Goal: Task Accomplishment & Management: Use online tool/utility

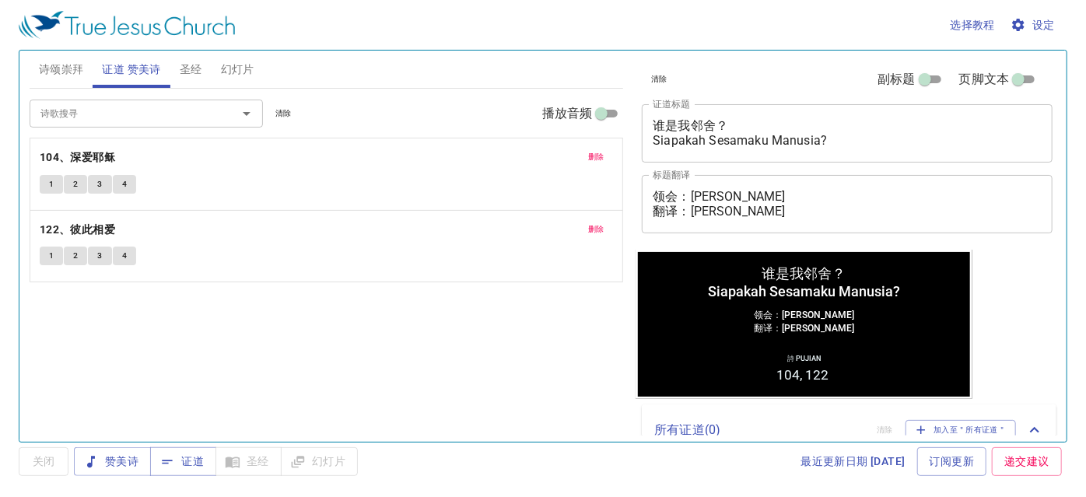
click at [695, 122] on textarea "谁是我邻舍？ Siapakah Sesamaku Manusia?" at bounding box center [847, 133] width 389 height 30
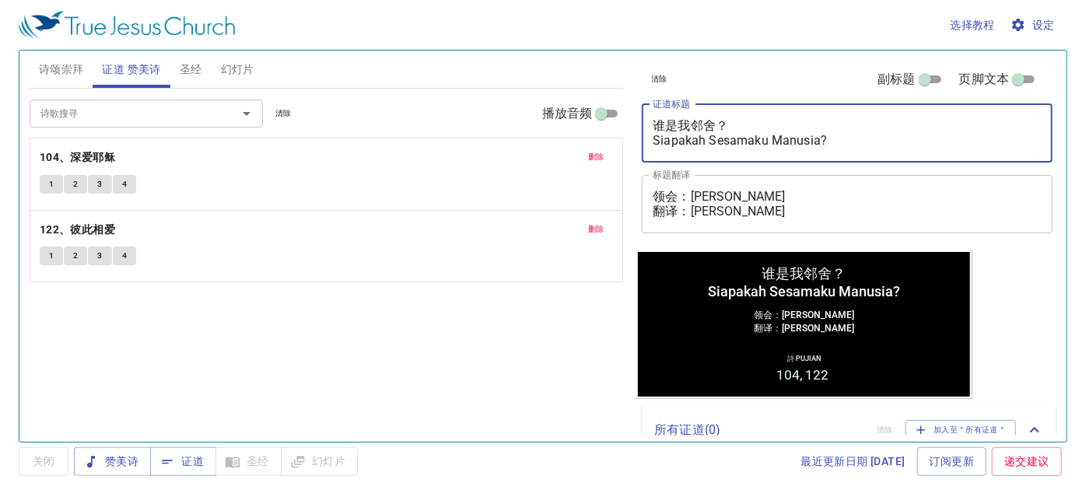
paste textarea "祷告要这样说 [PERSON_NAME]"
type textarea "祷告要这样说 [PERSON_NAME]"
click at [711, 207] on textarea "领会：麦殷敬弟兄 Saudara Alvis Mak 翻译：李晶莹姊妹 Saudari Lee Jing Ying" at bounding box center [847, 204] width 389 height 30
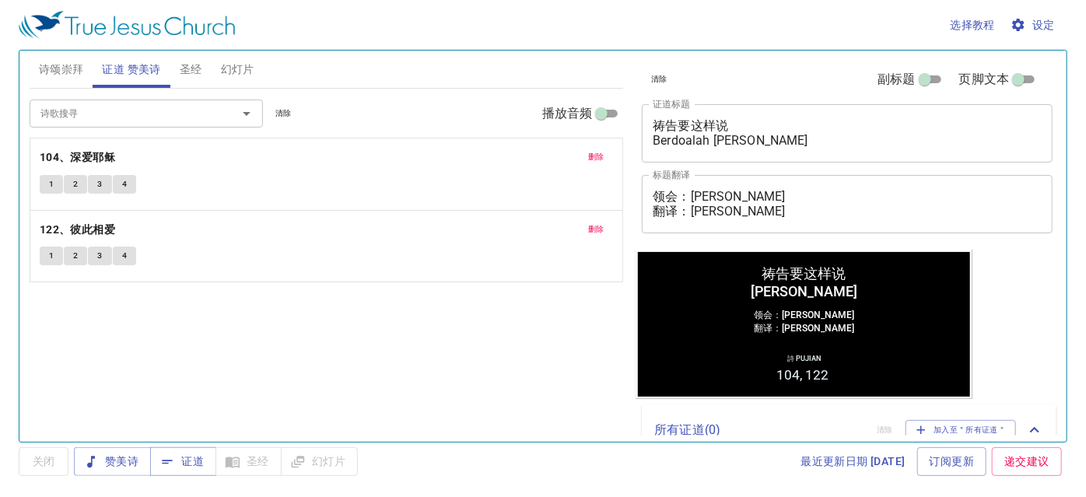
drag, startPoint x: 738, startPoint y: 223, endPoint x: 742, endPoint y: 212, distance: 12.3
click at [740, 218] on div "领会：麦殷敬弟兄 Saudara Alvis Mak 翻译：李晶莹姊妹 Saudari Lee Jing Ying x 标题翻译" at bounding box center [847, 204] width 411 height 58
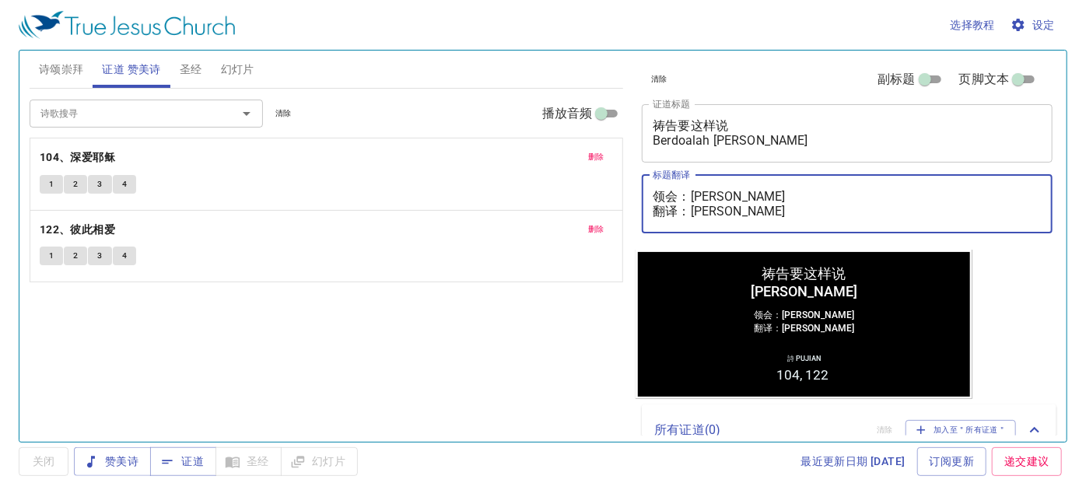
paste textarea "李西门执事 Diaken Simon Lee 翻译: 李晶莹姊妹 Saudari Lee Jing Ying"
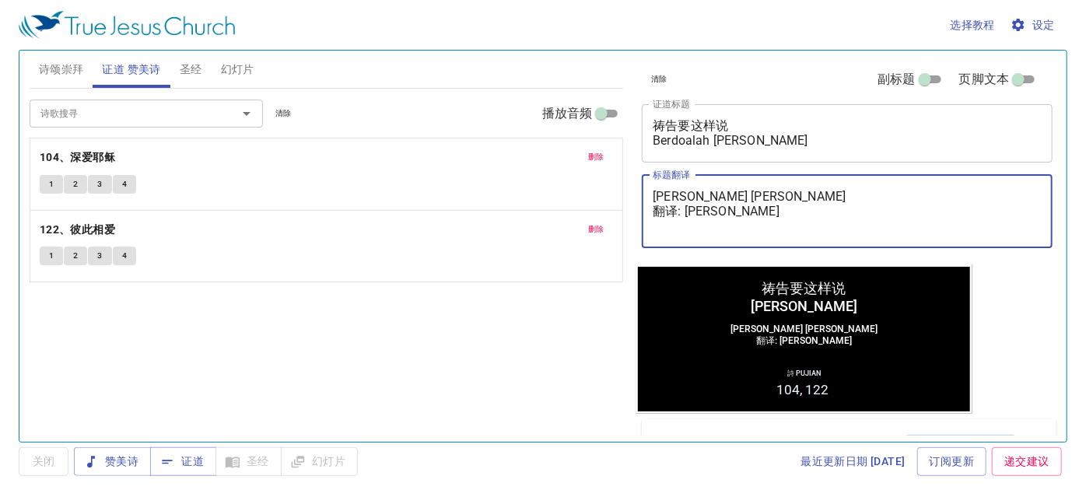
click at [656, 198] on textarea "李西门执事 Diaken Simon Lee 翻译: 李晶莹姊妹 Saudari Lee Jing Ying" at bounding box center [847, 211] width 389 height 44
type textarea "证道: [PERSON_NAME]执事 Diaken [PERSON_NAME] [PERSON_NAME] 翻译: [PERSON_NAME]姊妹 [PER…"
click at [605, 154] on button "删除" at bounding box center [596, 157] width 35 height 19
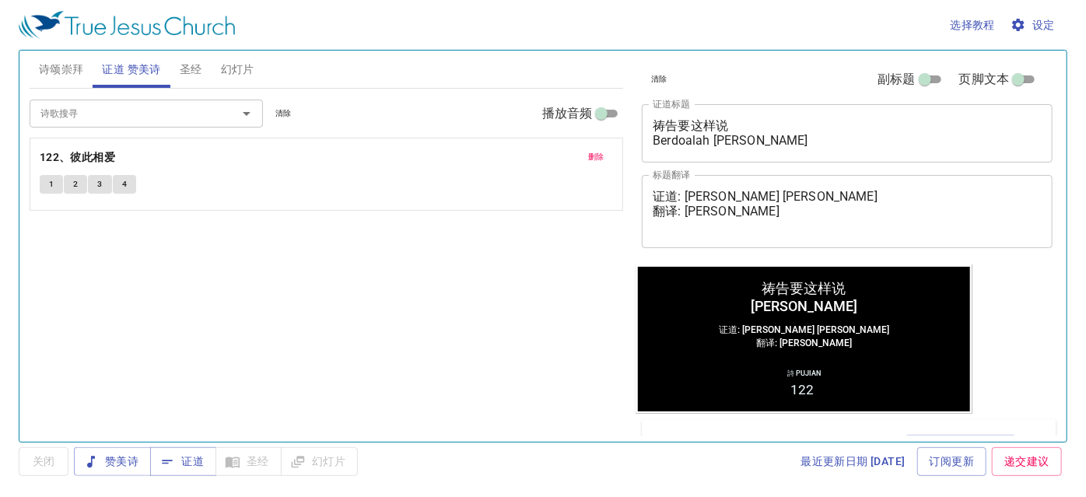
click at [598, 158] on span "删除" at bounding box center [596, 157] width 16 height 14
click at [66, 126] on div "诗歌搜寻 诗歌搜寻 清除 播放音频" at bounding box center [327, 114] width 594 height 50
click at [70, 121] on div "诗歌搜寻" at bounding box center [146, 113] width 233 height 27
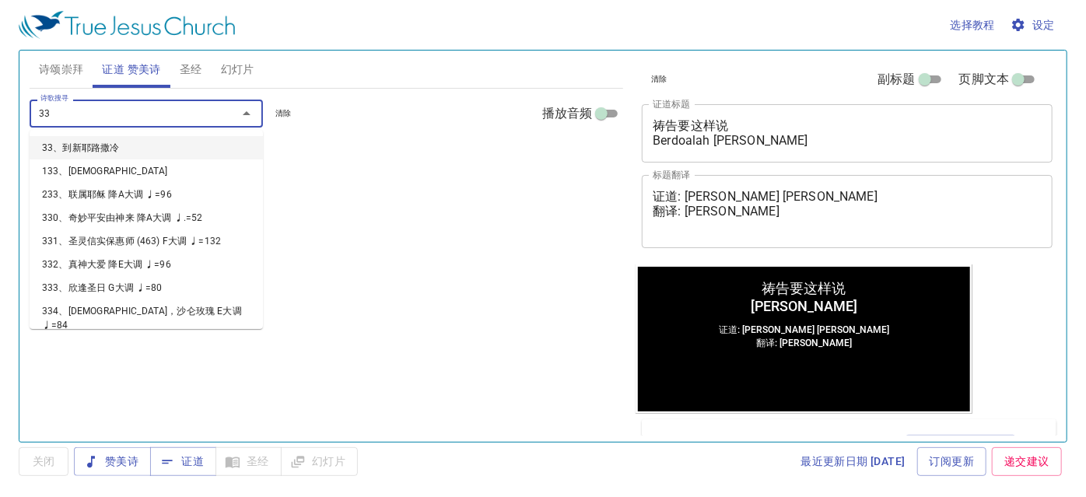
type input "333"
type input "408"
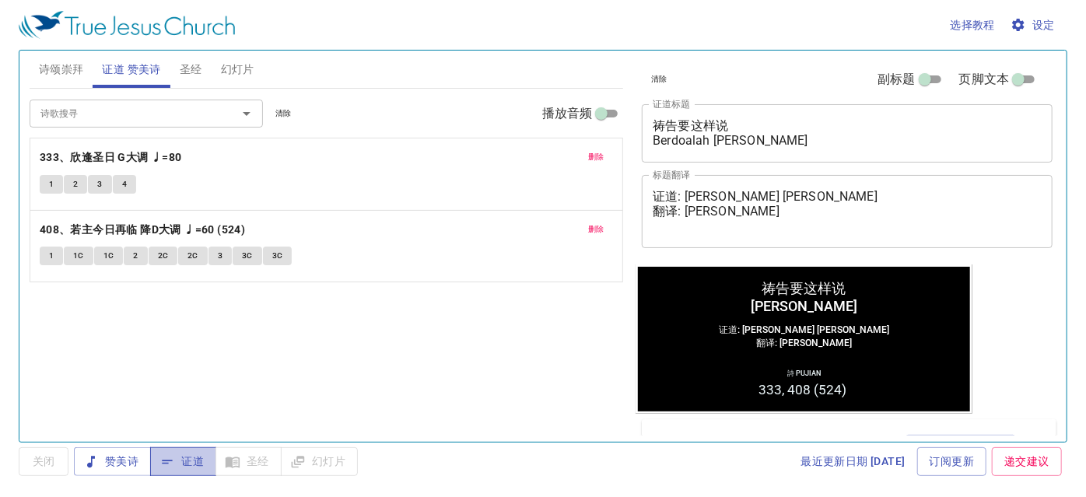
click at [179, 466] on span "证道" at bounding box center [183, 461] width 41 height 19
click at [58, 460] on button "关闭" at bounding box center [44, 461] width 50 height 29
click at [209, 453] on button "证道" at bounding box center [183, 461] width 66 height 29
click at [243, 65] on span "幻灯片" at bounding box center [237, 69] width 33 height 19
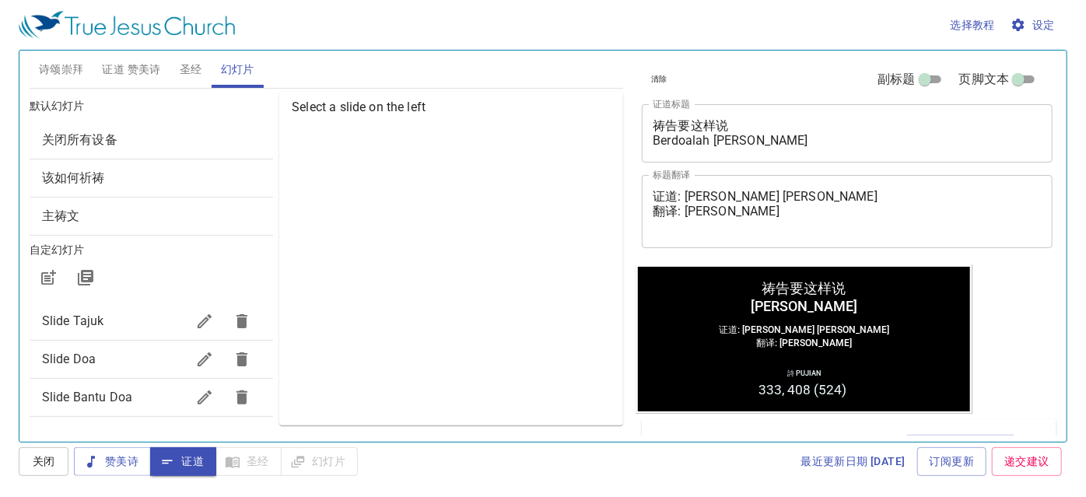
click at [67, 362] on span "Slide Doa" at bounding box center [69, 359] width 54 height 15
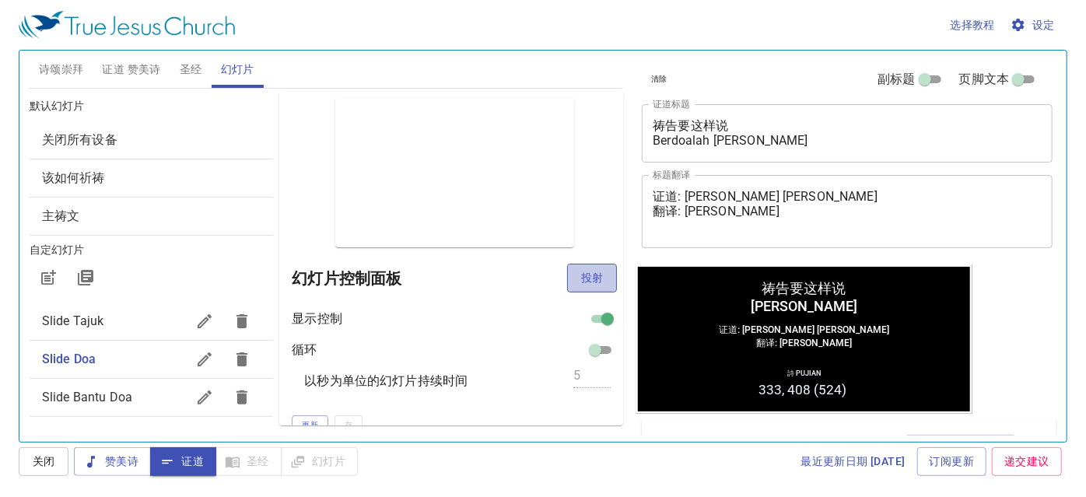
click at [579, 268] on span "投射" at bounding box center [591, 277] width 25 height 19
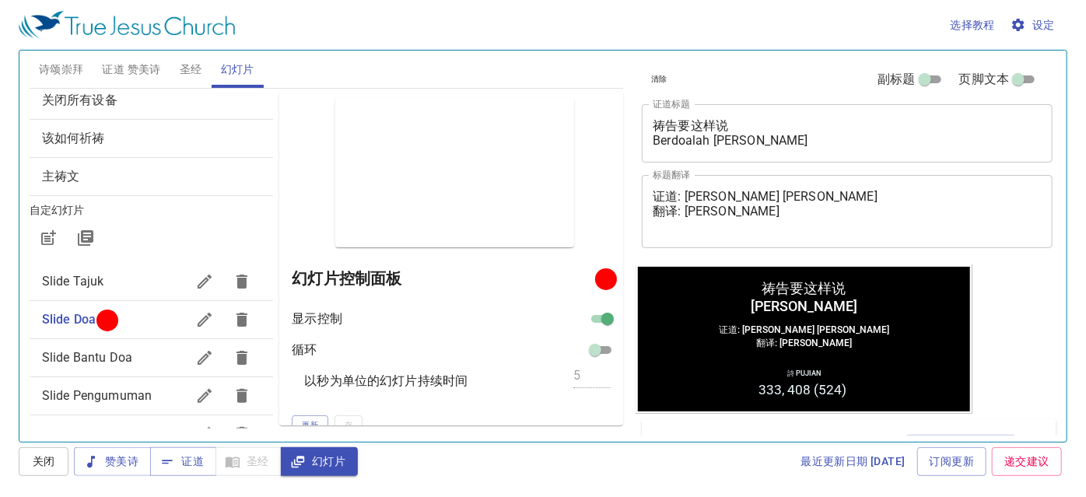
scroll to position [70, 0]
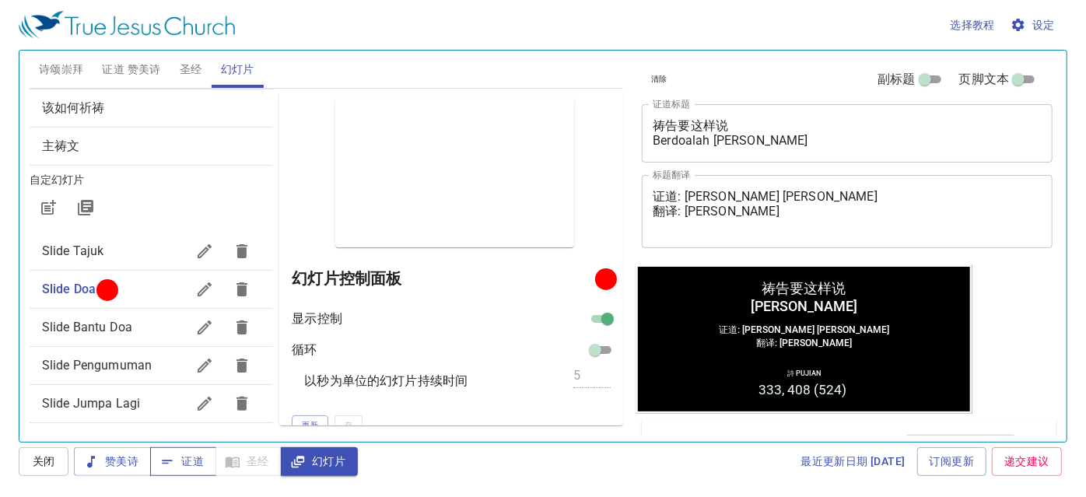
click at [180, 464] on span "证道" at bounding box center [183, 461] width 41 height 19
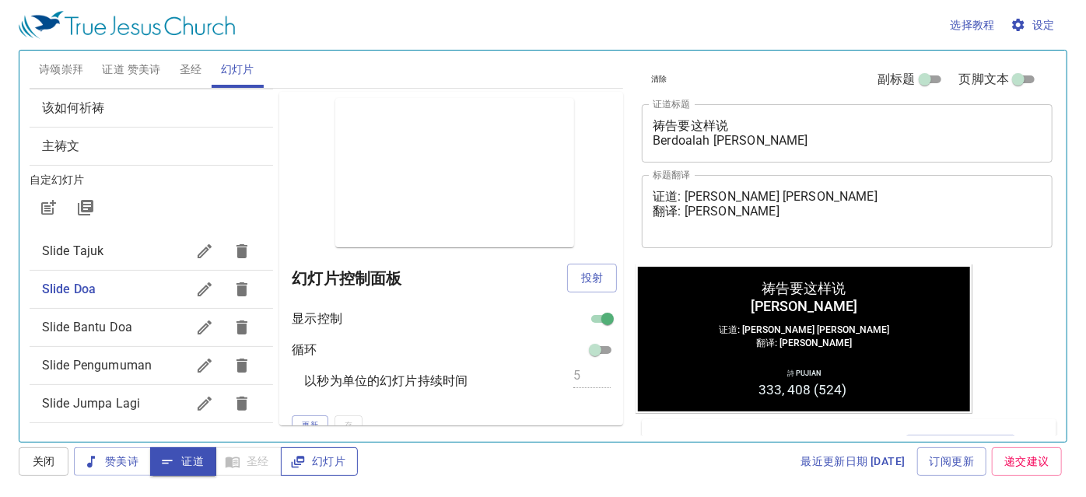
click at [317, 470] on span "幻灯片" at bounding box center [319, 461] width 52 height 19
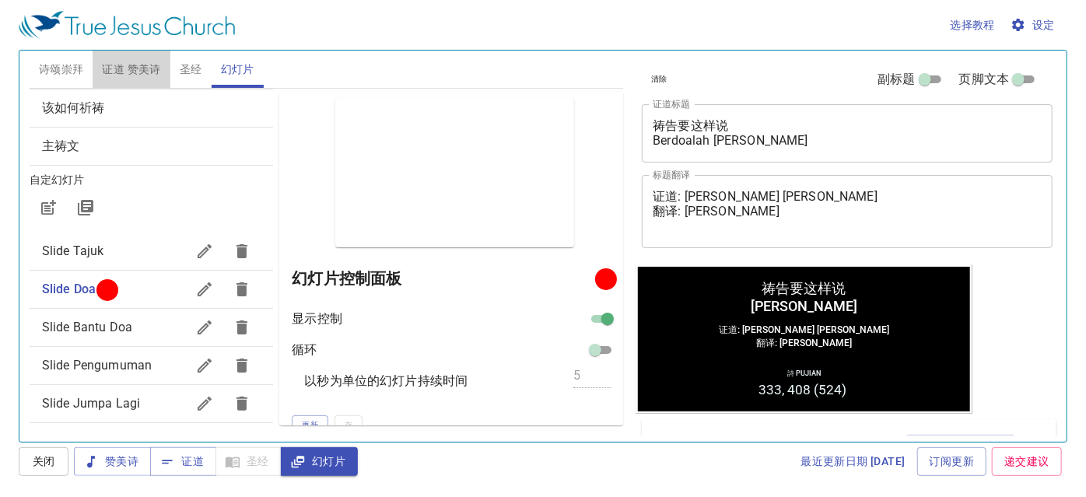
click at [146, 61] on span "证道 赞美诗" at bounding box center [131, 69] width 58 height 19
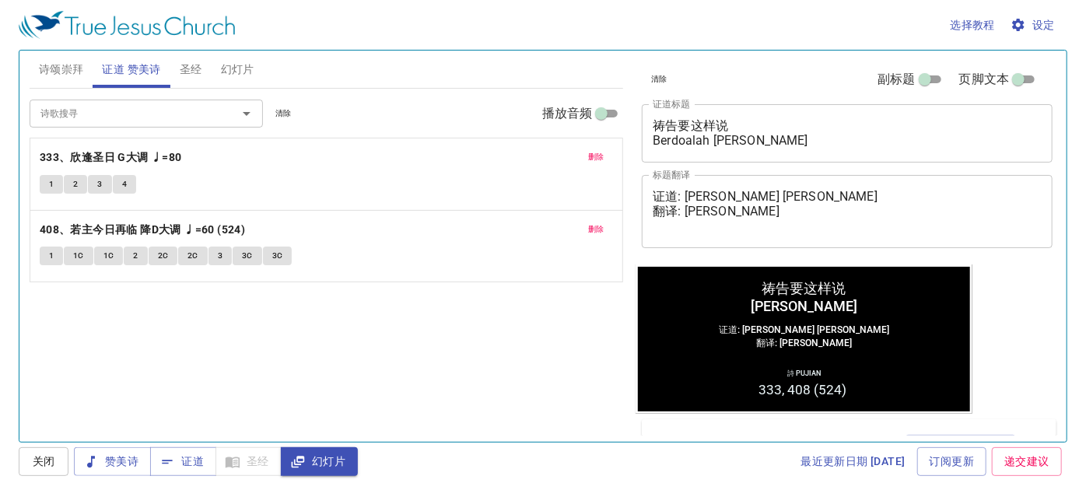
click at [793, 230] on textarea "证道: [PERSON_NAME]执事 [DEMOGRAPHIC_DATA] [PERSON_NAME] [PERSON_NAME] 翻译: [PERSON_…" at bounding box center [847, 211] width 389 height 44
click at [788, 247] on div "证道: 李西门执事 Diaken Simon Lee 翻译: 李晶莹姊妹 Saudari Lee Jing Ying x 标题翻译" at bounding box center [847, 211] width 411 height 73
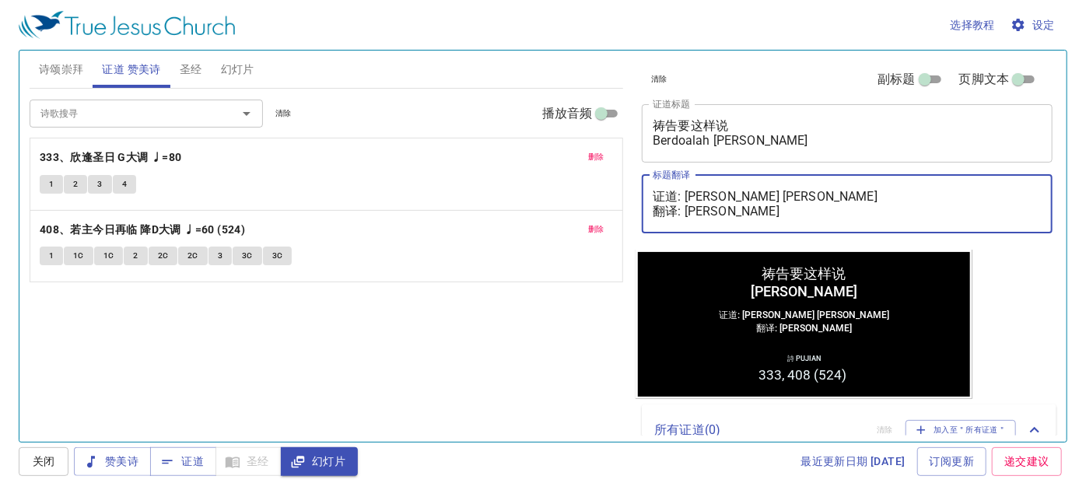
type textarea "证道: [PERSON_NAME]执事 [DEMOGRAPHIC_DATA] [PERSON_NAME] [PERSON_NAME] 翻译: [PERSON_…"
click at [248, 66] on span "幻灯片" at bounding box center [237, 69] width 33 height 19
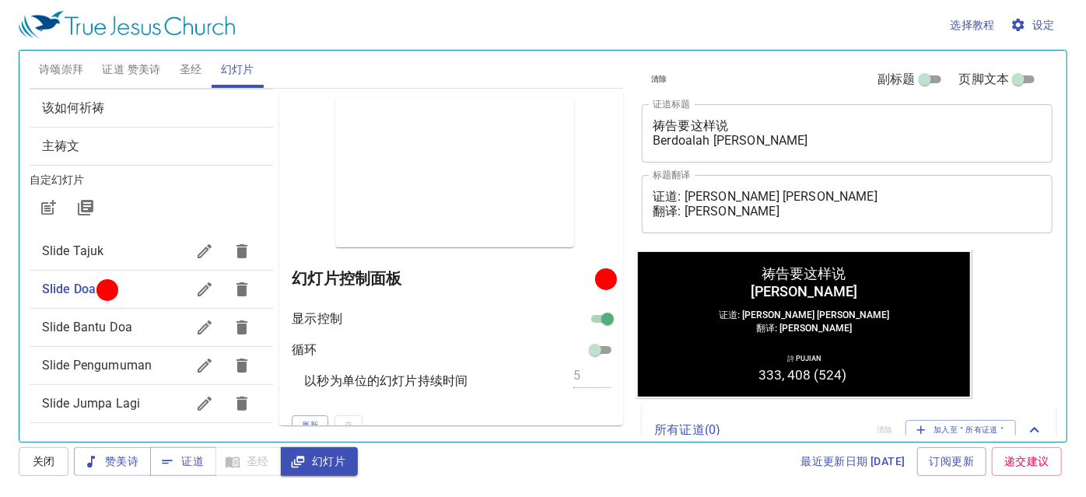
click at [117, 248] on span "Slide Tajuk" at bounding box center [114, 251] width 144 height 19
click at [579, 275] on span "投射" at bounding box center [591, 277] width 25 height 19
click at [138, 289] on span "Slide Doa" at bounding box center [114, 289] width 144 height 19
click at [128, 341] on div "Slide Bantu Doa" at bounding box center [151, 327] width 243 height 37
click at [130, 365] on span "Slide Pengumuman" at bounding box center [97, 365] width 110 height 15
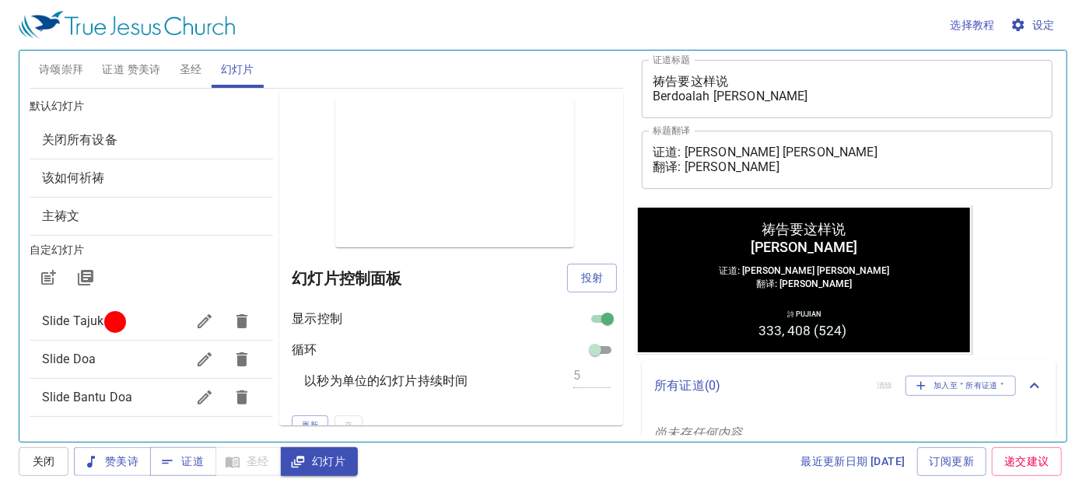
scroll to position [68, 0]
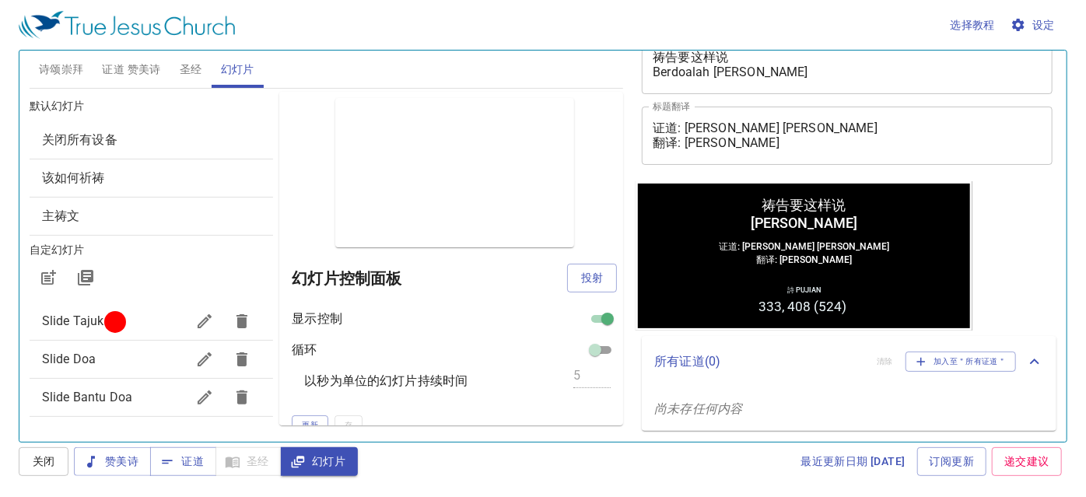
click at [47, 467] on span "关闭" at bounding box center [43, 461] width 25 height 19
click at [71, 76] on span "诗颂崇拜" at bounding box center [61, 69] width 45 height 19
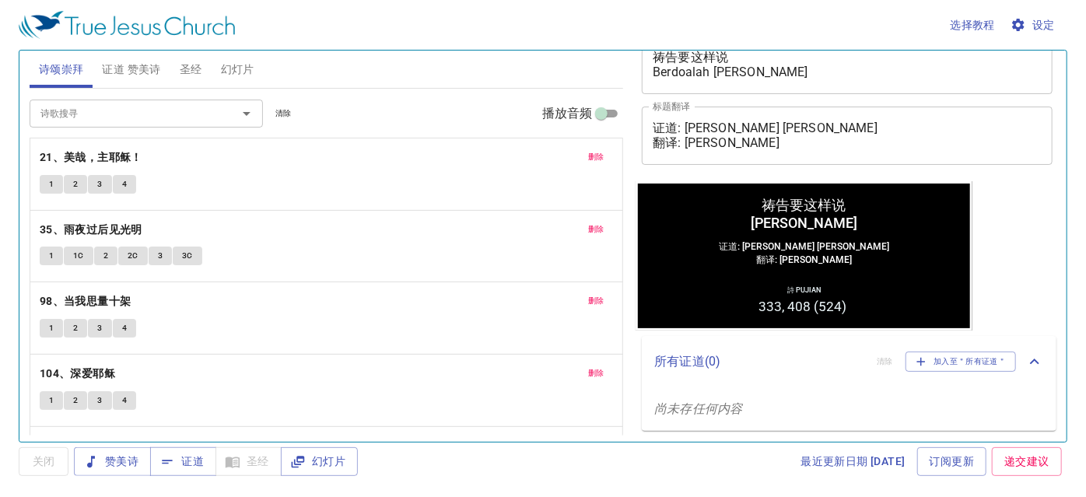
click at [187, 64] on span "圣经" at bounding box center [191, 69] width 23 height 19
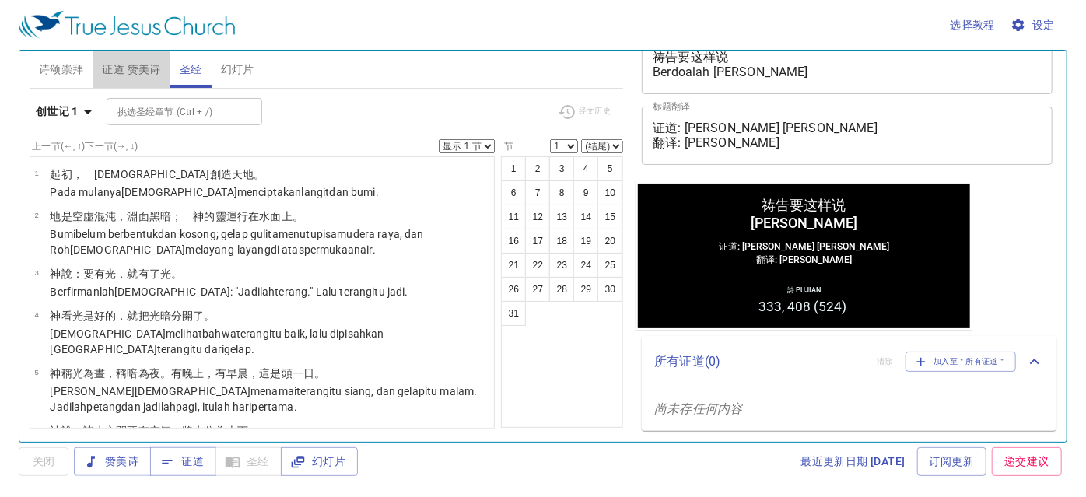
click at [150, 71] on span "证道 赞美诗" at bounding box center [131, 69] width 58 height 19
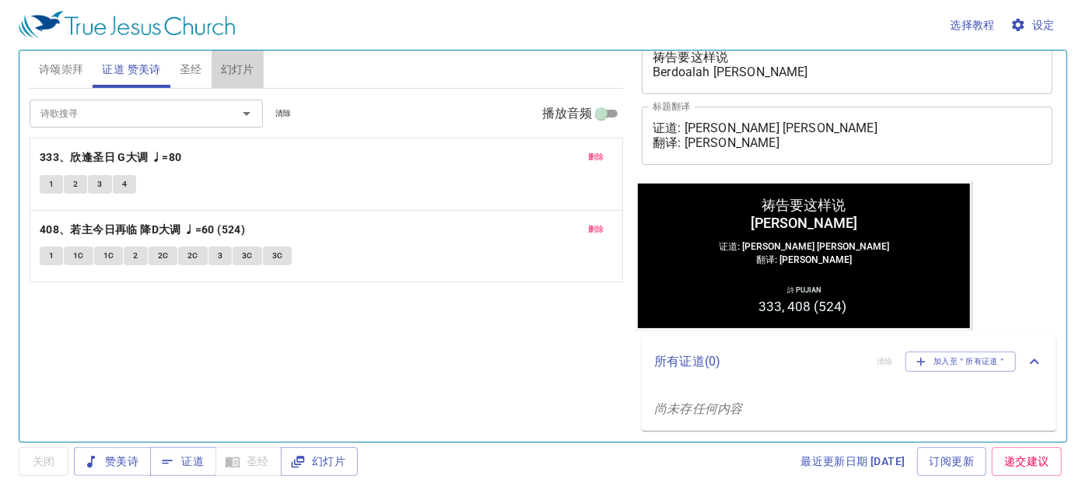
click at [230, 65] on span "幻灯片" at bounding box center [237, 69] width 33 height 19
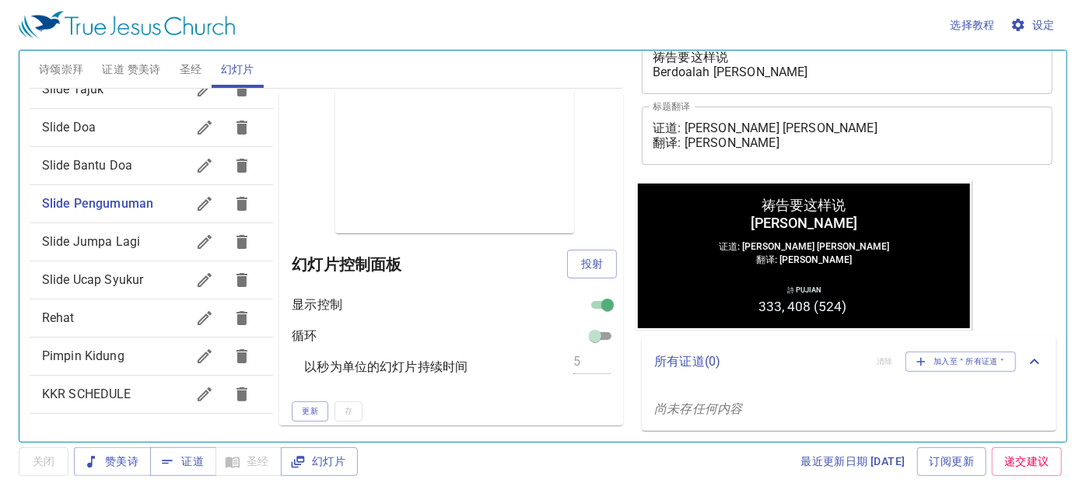
scroll to position [161, 0]
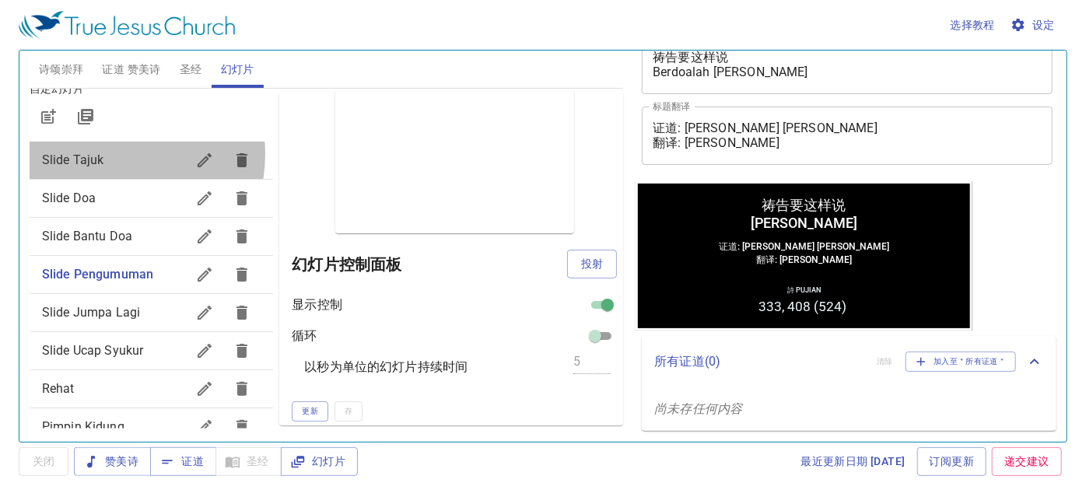
click at [104, 153] on span "Slide Tajuk" at bounding box center [114, 160] width 144 height 19
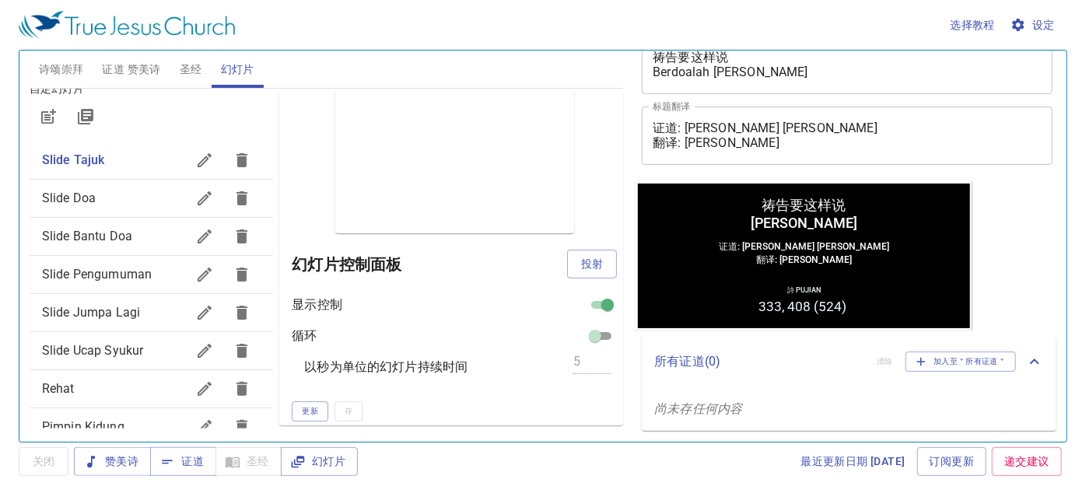
click at [131, 57] on button "证道 赞美诗" at bounding box center [131, 69] width 77 height 37
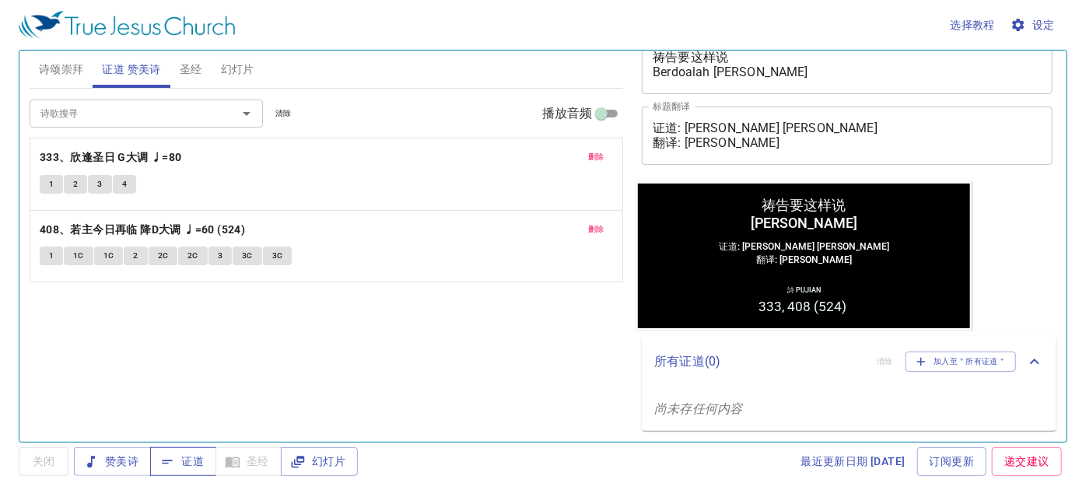
click at [191, 457] on span "证道" at bounding box center [183, 461] width 41 height 19
click at [183, 61] on span "圣经" at bounding box center [191, 69] width 23 height 19
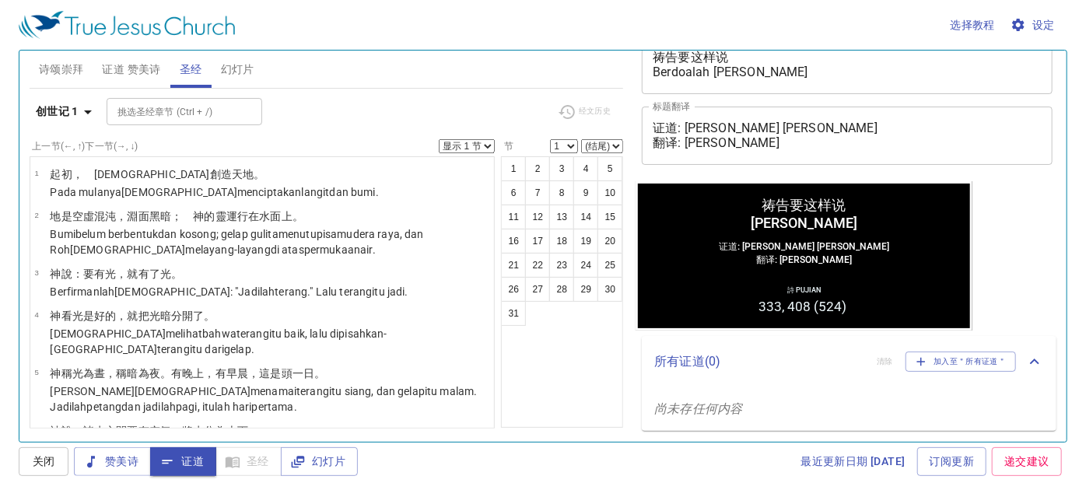
click at [216, 115] on input "挑选圣经章节 (Ctrl + /)" at bounding box center [171, 112] width 121 height 18
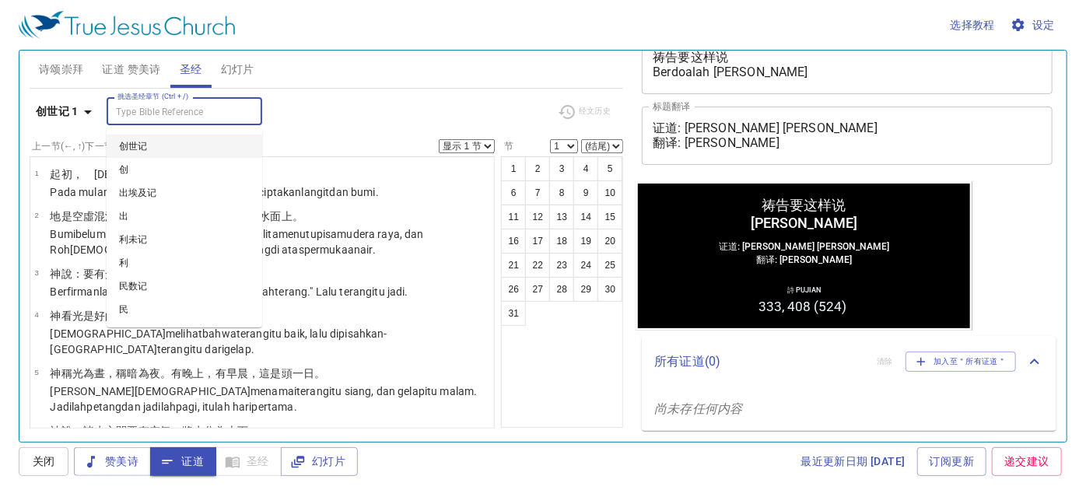
click at [452, 101] on div "挑选圣经章节 (Ctrl + /) 挑选圣经章节 (Ctrl + /)" at bounding box center [326, 111] width 438 height 27
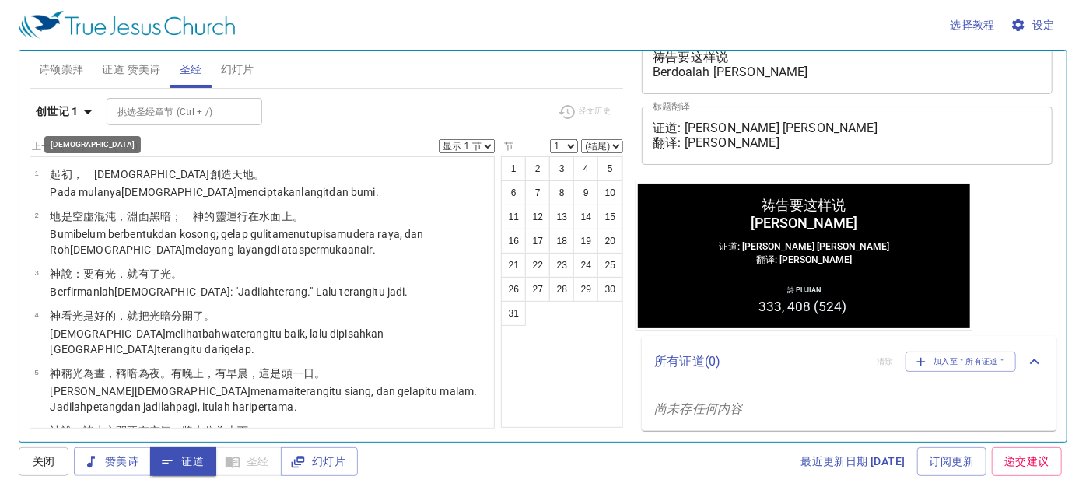
click at [62, 115] on b "创世记 1" at bounding box center [57, 111] width 43 height 19
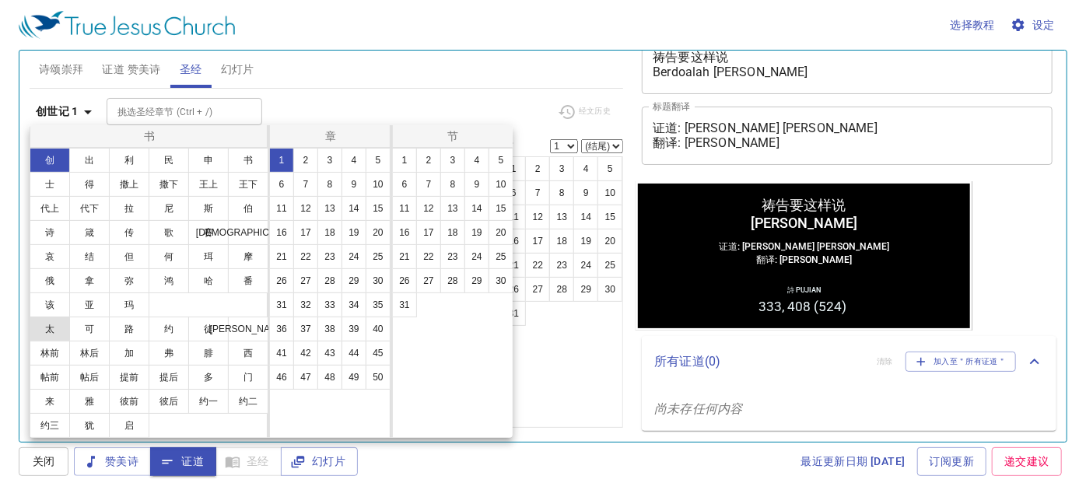
click at [58, 331] on button "太" at bounding box center [50, 329] width 40 height 25
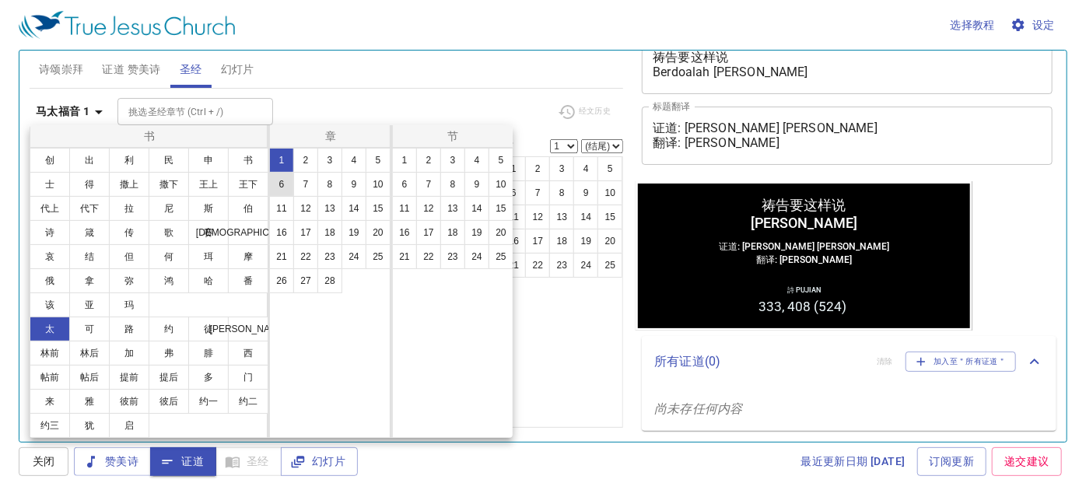
click at [277, 184] on button "6" at bounding box center [281, 184] width 25 height 25
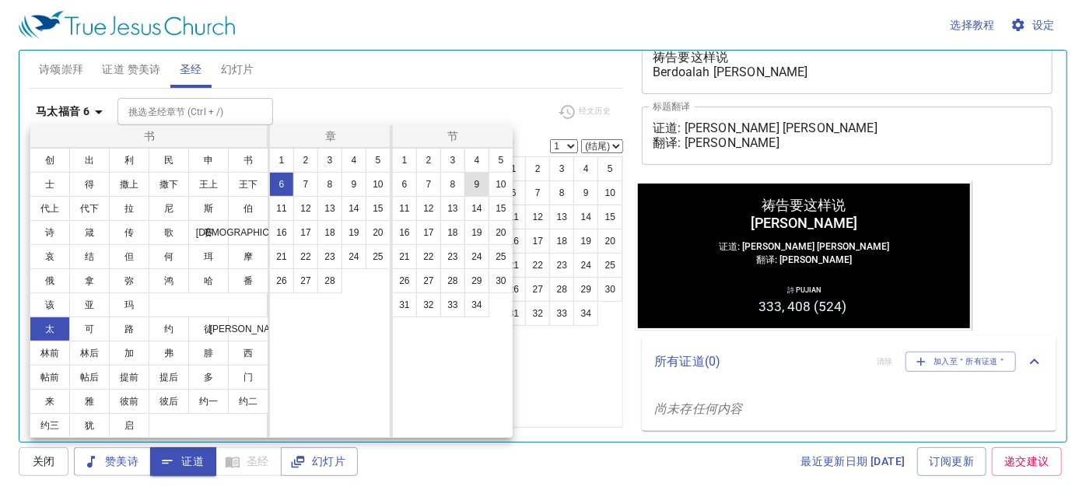
click at [473, 185] on button "9" at bounding box center [476, 184] width 25 height 25
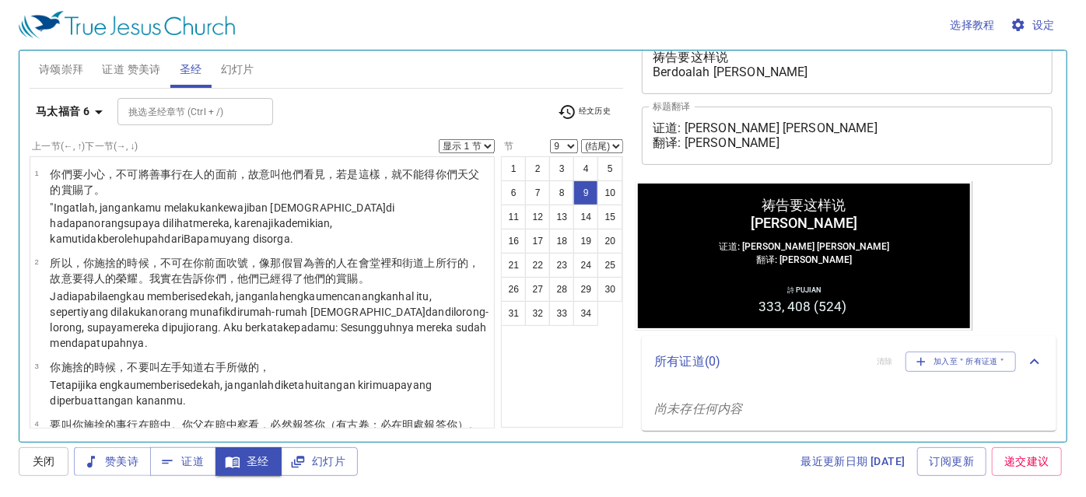
scroll to position [523, 0]
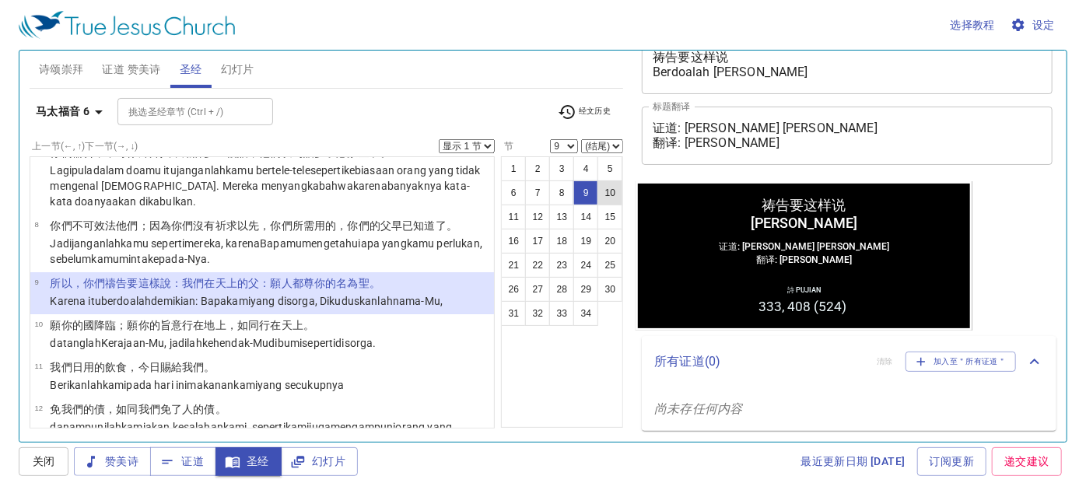
click at [616, 195] on button "10" at bounding box center [609, 192] width 25 height 25
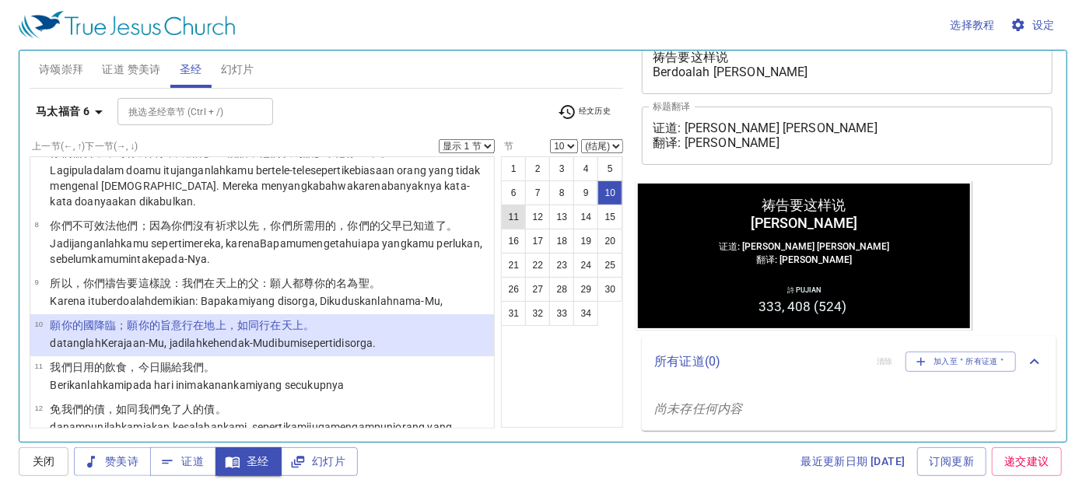
click at [509, 223] on button "11" at bounding box center [513, 217] width 25 height 25
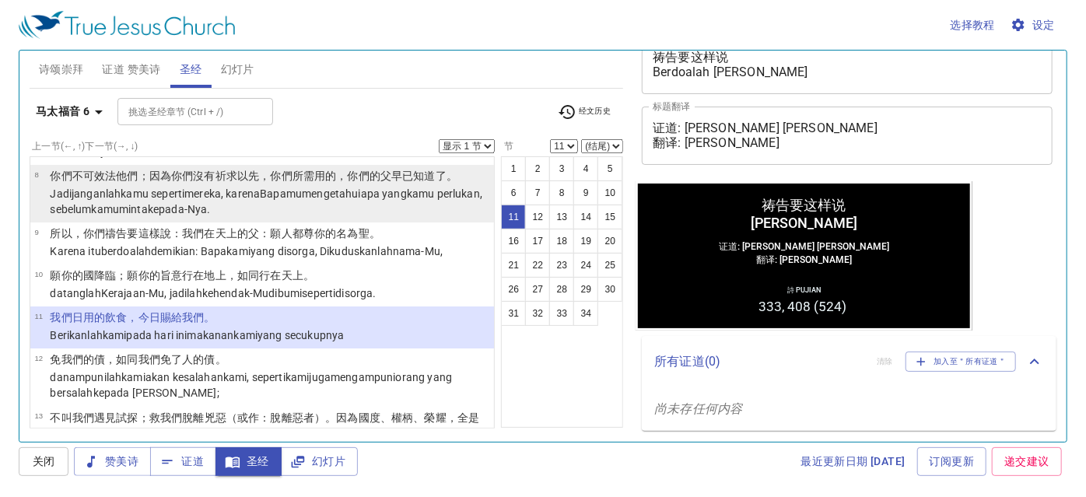
scroll to position [664, 0]
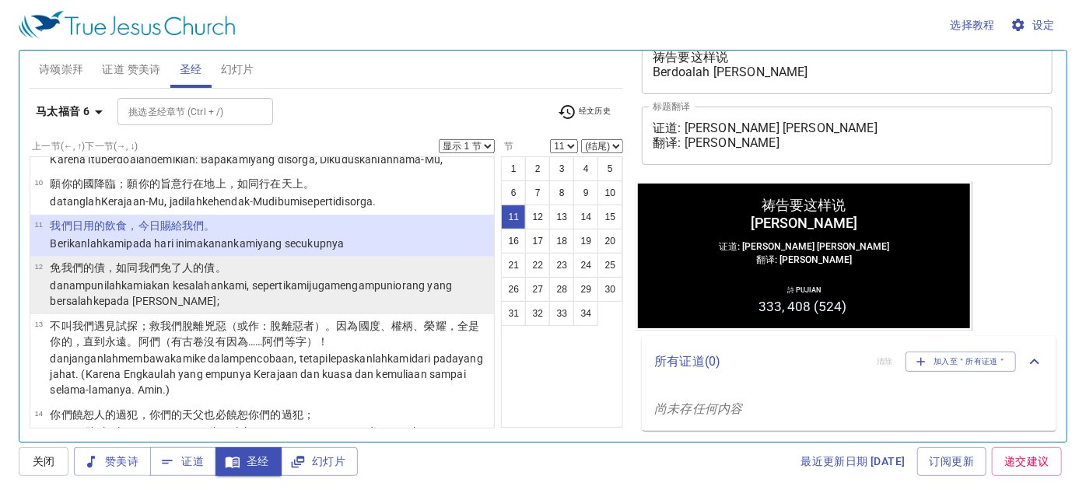
click at [380, 264] on p "免 我們的 債 ，如同 我們 免了 人的債 。" at bounding box center [269, 268] width 439 height 16
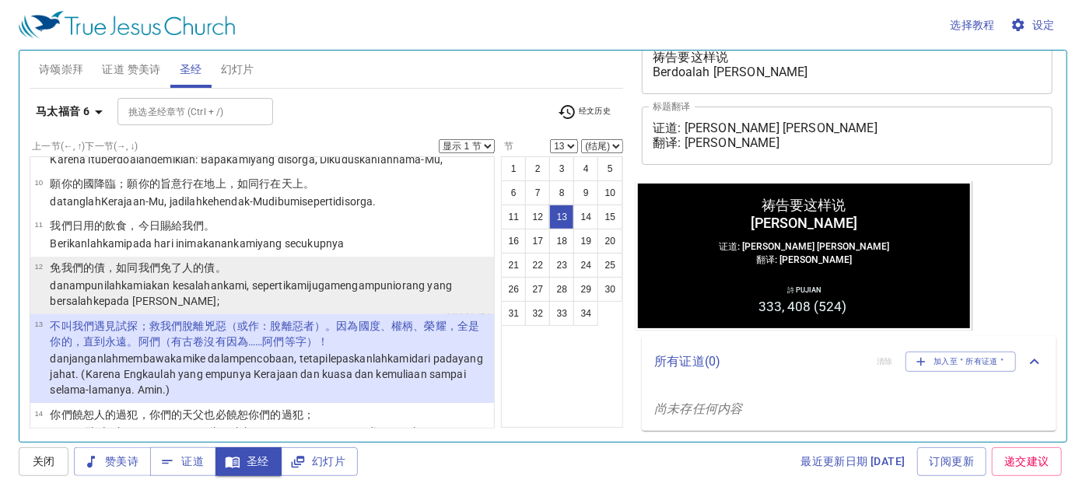
scroll to position [692, 0]
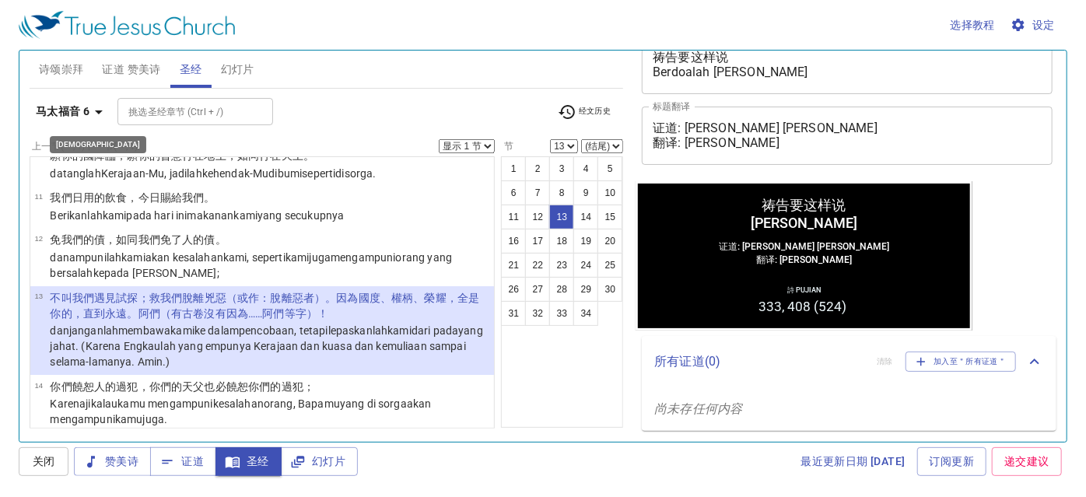
click at [100, 116] on icon "button" at bounding box center [98, 112] width 19 height 19
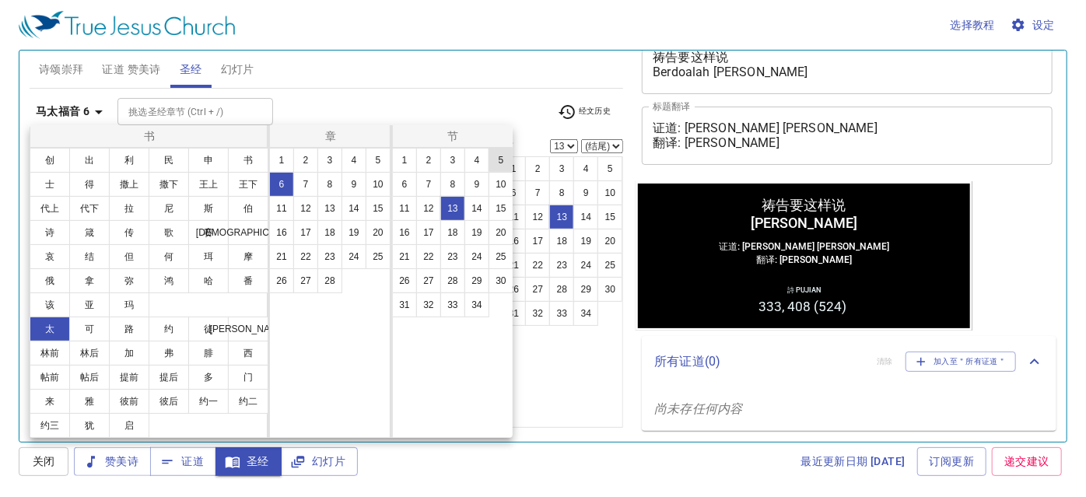
click at [506, 152] on button "5" at bounding box center [500, 160] width 25 height 25
select select "5"
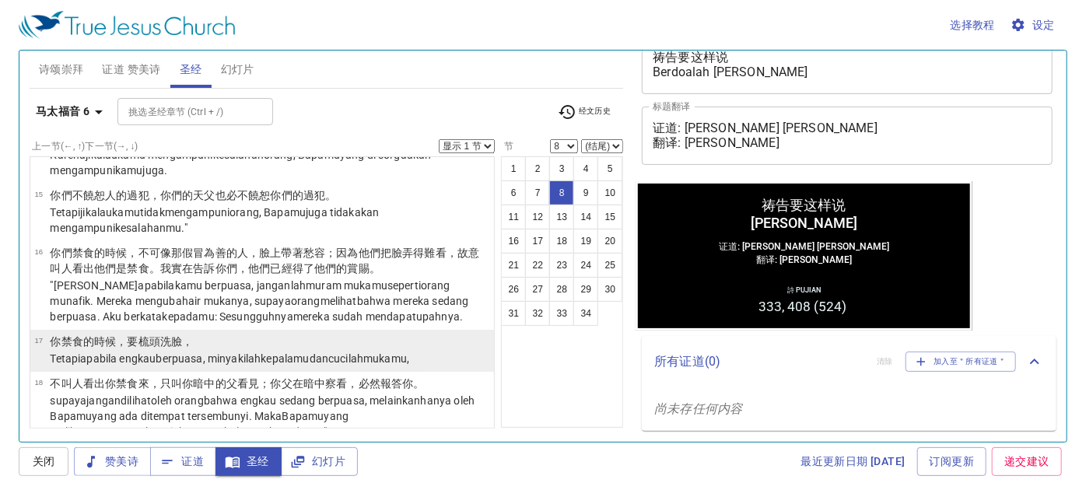
scroll to position [897, 0]
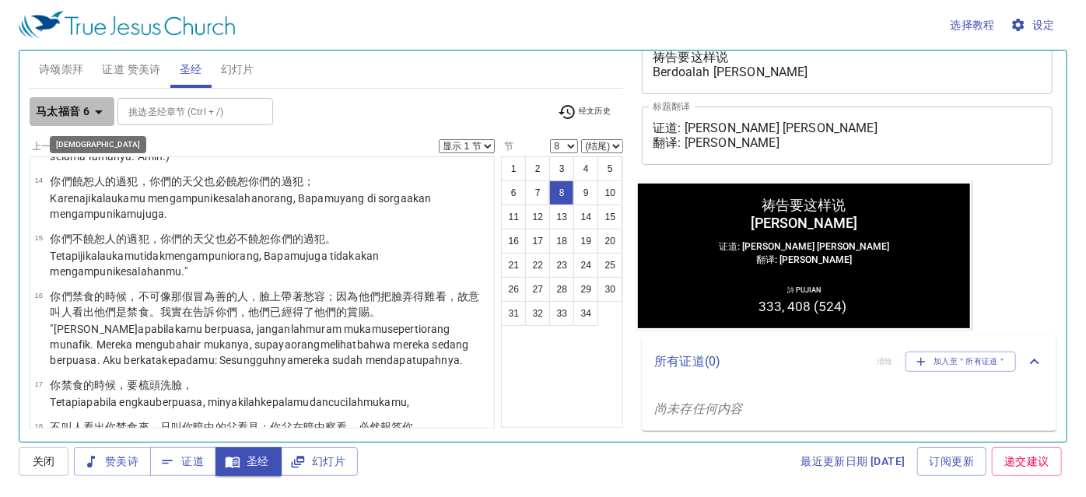
click at [42, 120] on b "马太福音 6" at bounding box center [63, 111] width 54 height 19
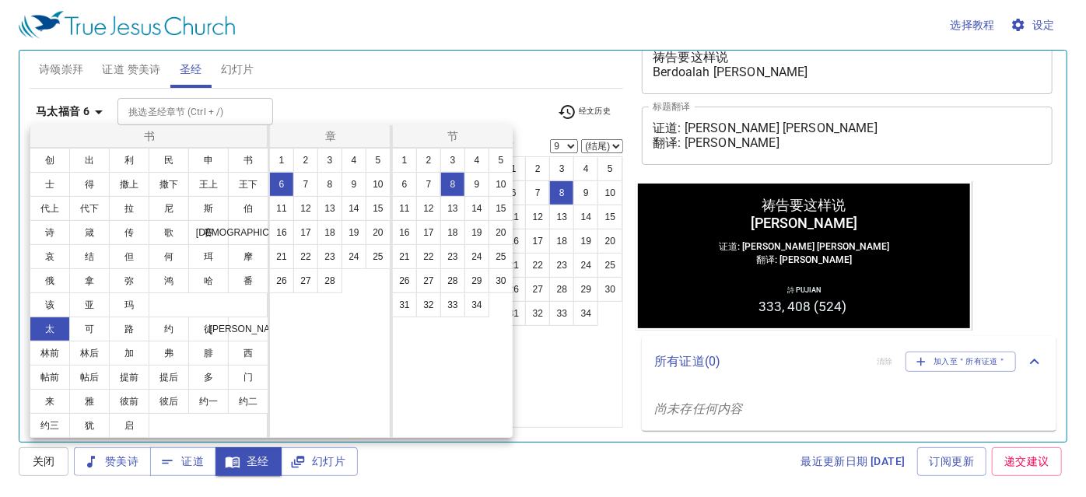
scroll to position [523, 0]
click at [62, 107] on div at bounding box center [543, 248] width 1086 height 497
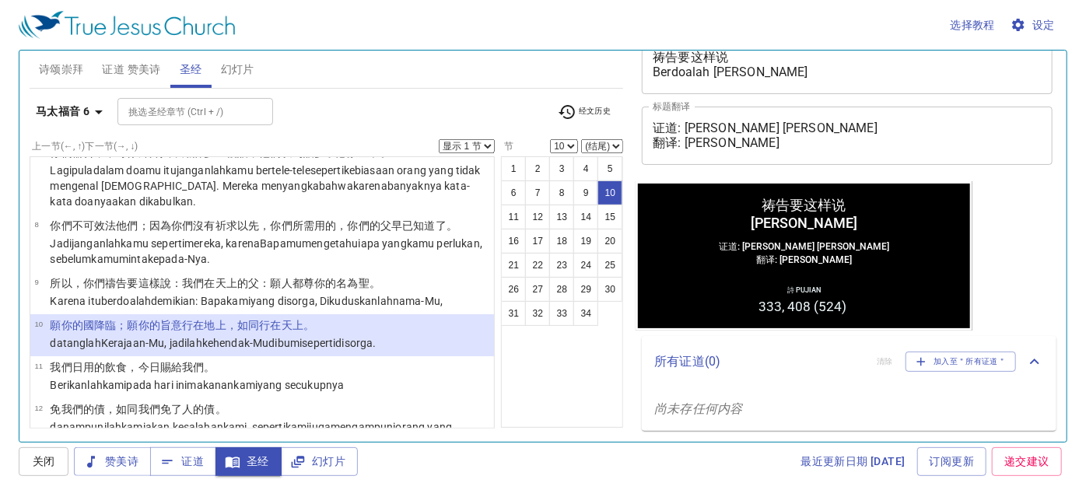
click at [82, 112] on b "马太福音 6" at bounding box center [63, 111] width 54 height 19
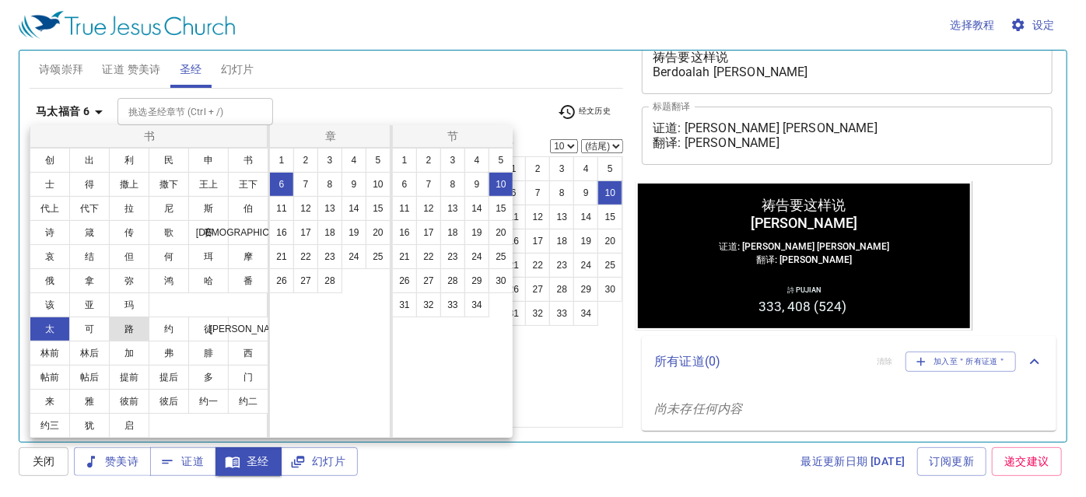
click at [132, 331] on button "路" at bounding box center [129, 329] width 40 height 25
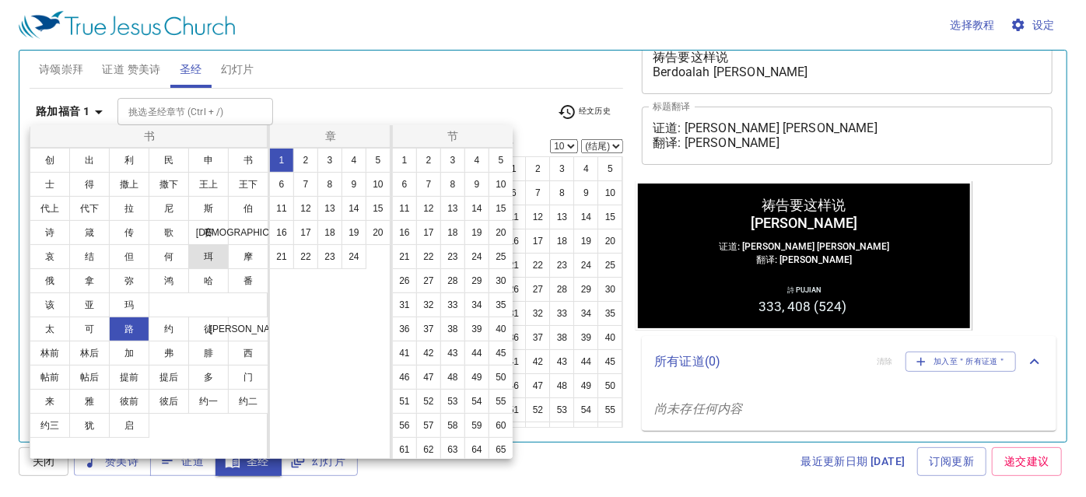
scroll to position [0, 0]
click at [306, 227] on button "17" at bounding box center [305, 232] width 25 height 25
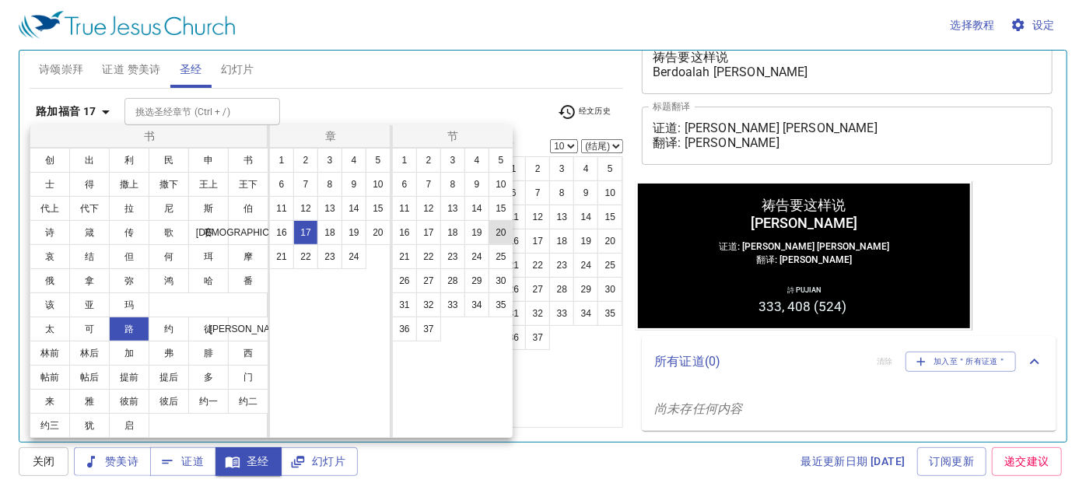
click at [495, 234] on button "20" at bounding box center [500, 232] width 25 height 25
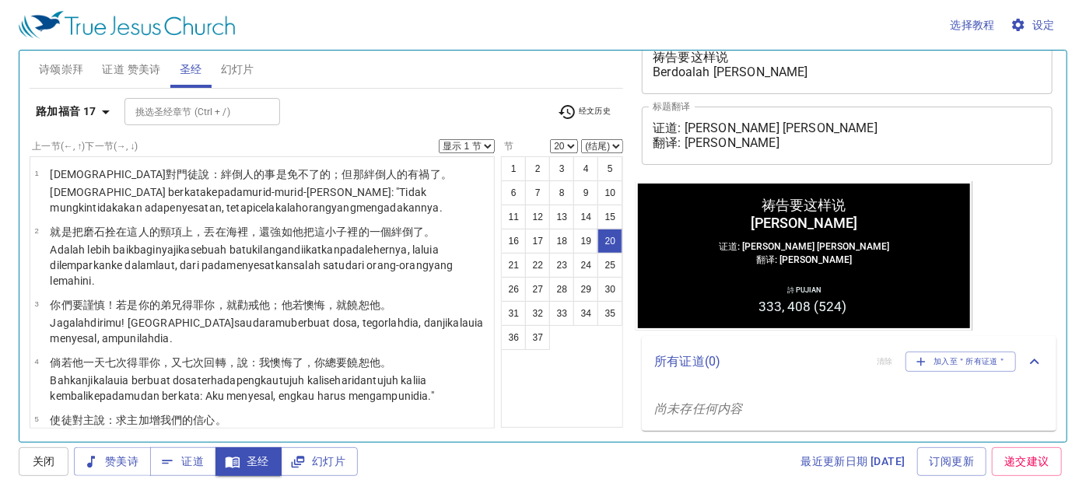
scroll to position [1055, 0]
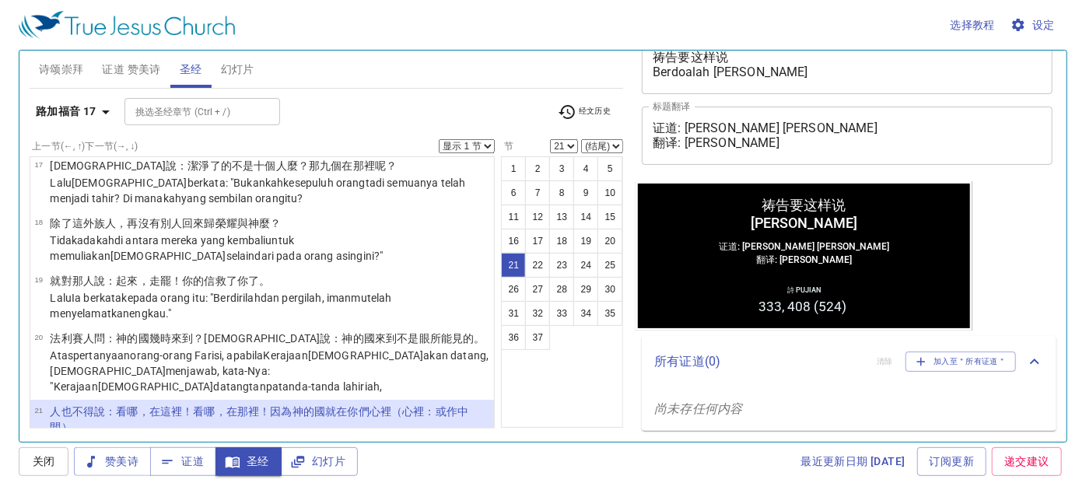
select select "20"
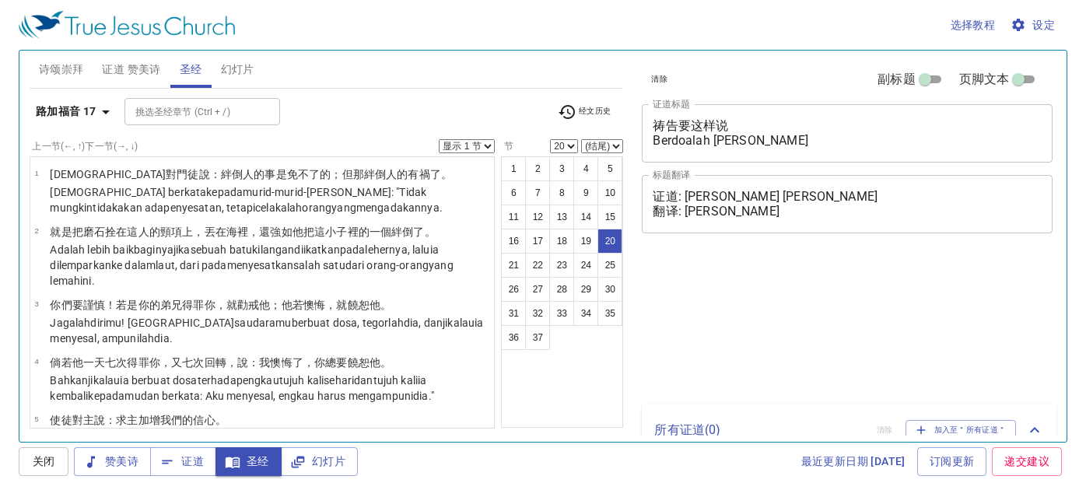
select select "20"
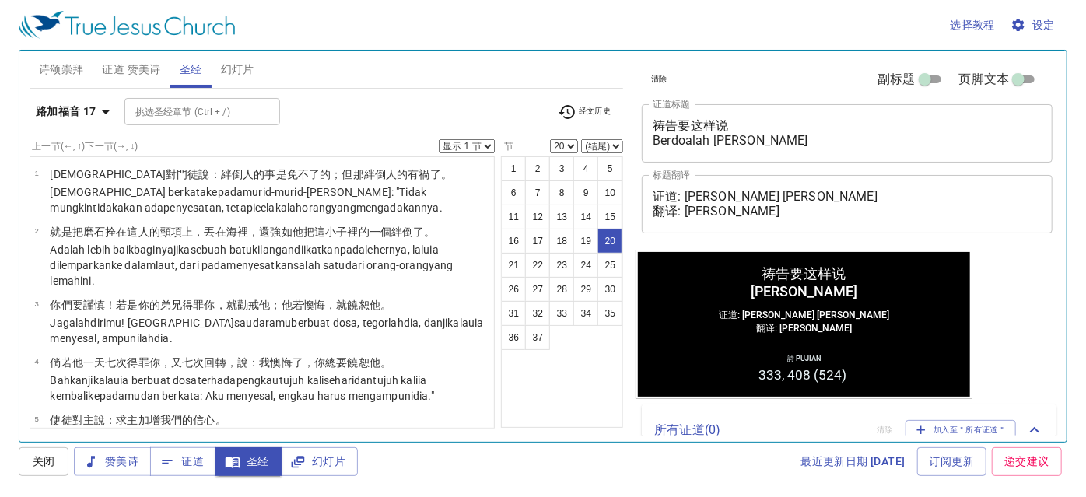
scroll to position [68, 0]
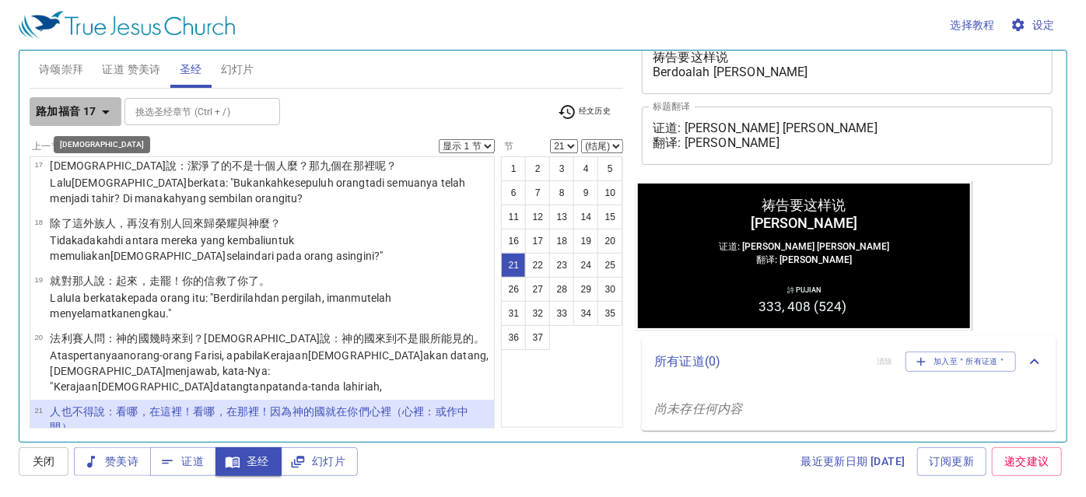
click at [72, 114] on b "路加福音 17" at bounding box center [66, 111] width 61 height 19
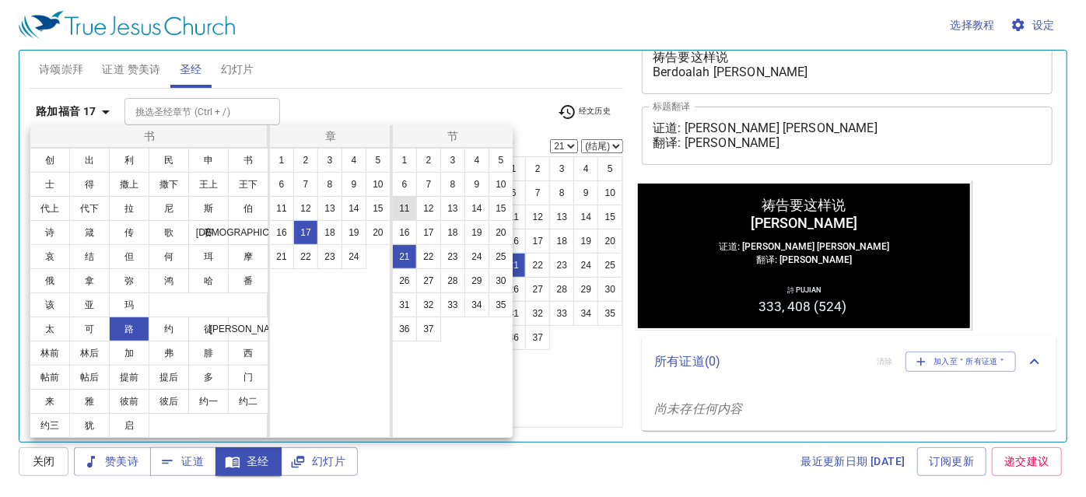
click at [400, 210] on button "11" at bounding box center [404, 208] width 25 height 25
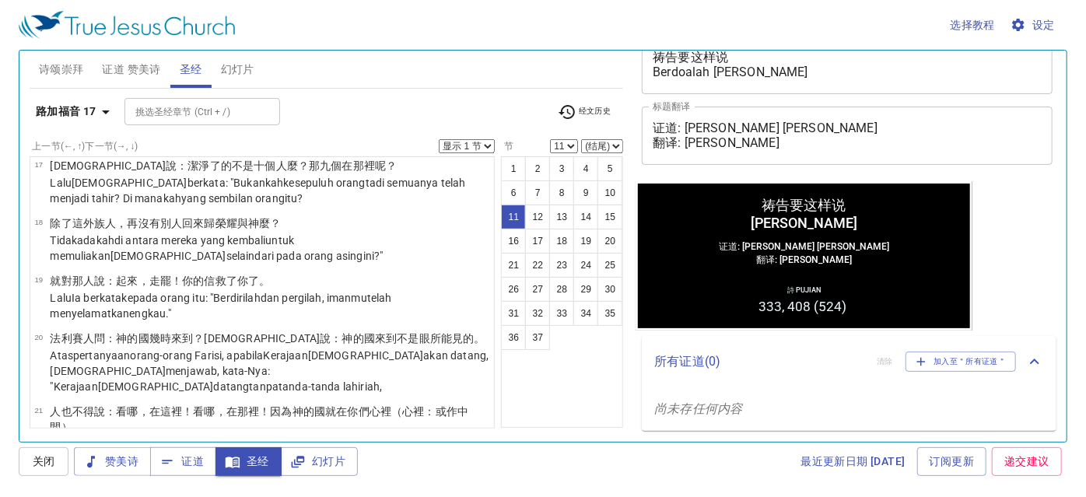
scroll to position [560, 0]
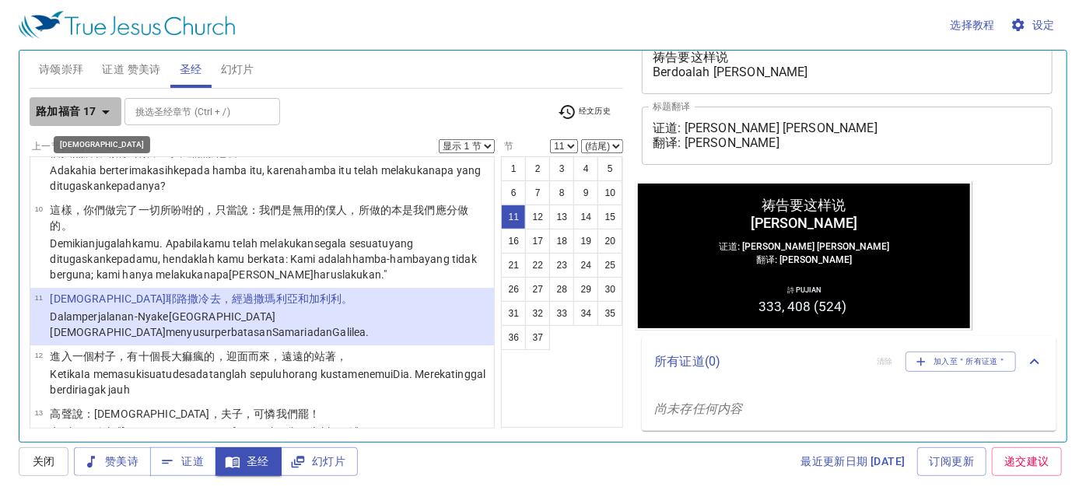
click at [100, 117] on icon "button" at bounding box center [105, 112] width 19 height 19
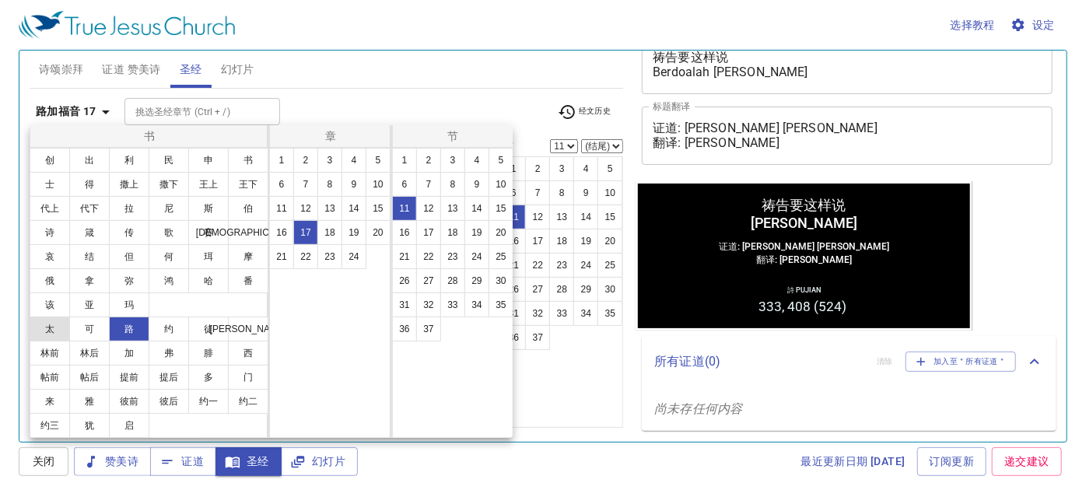
click at [64, 325] on button "太" at bounding box center [50, 329] width 40 height 25
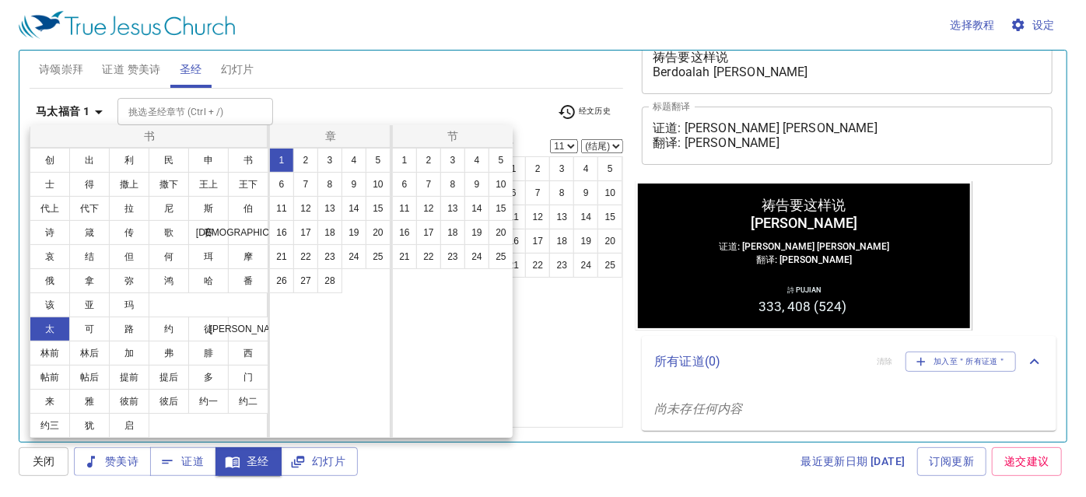
scroll to position [0, 0]
click at [289, 184] on button "6" at bounding box center [281, 184] width 25 height 25
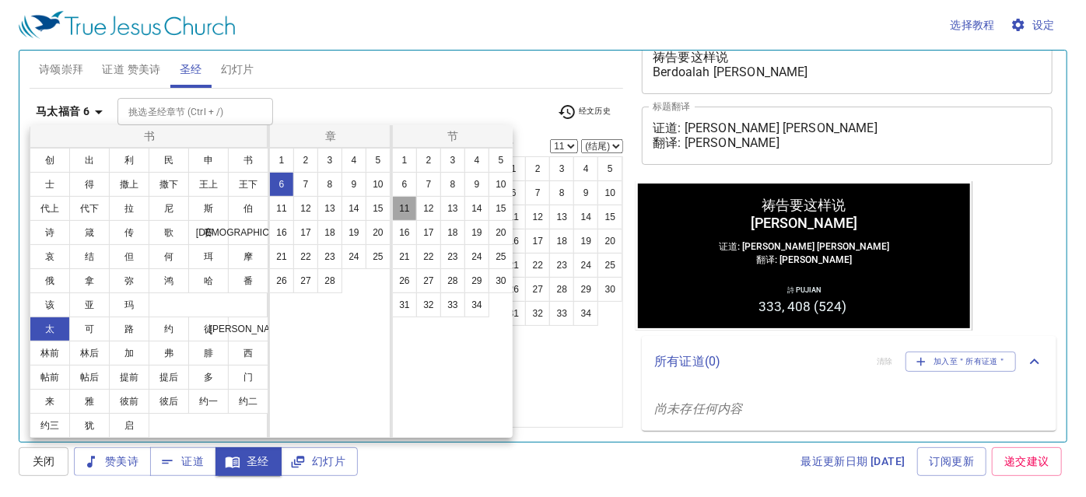
click at [404, 205] on button "11" at bounding box center [404, 208] width 25 height 25
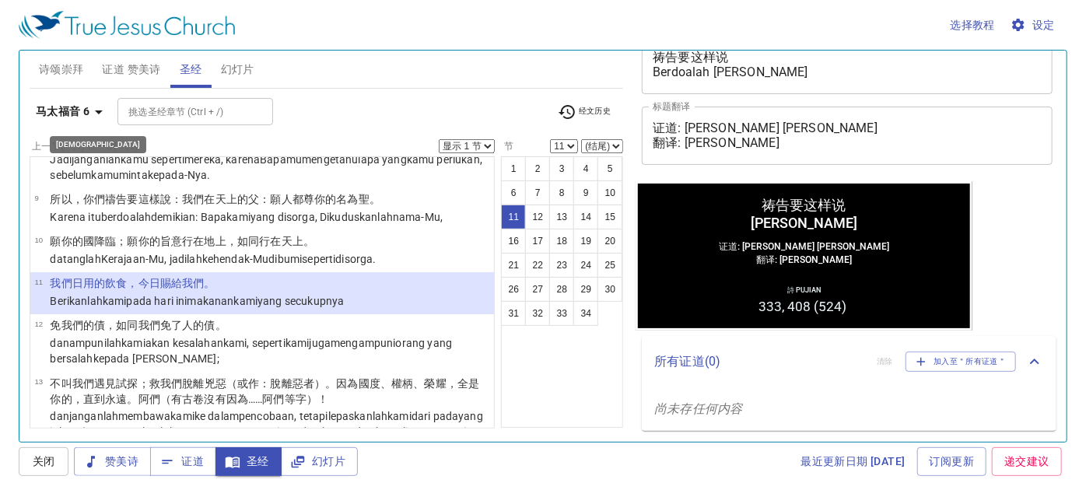
click at [86, 114] on b "马太福音 6" at bounding box center [63, 111] width 54 height 19
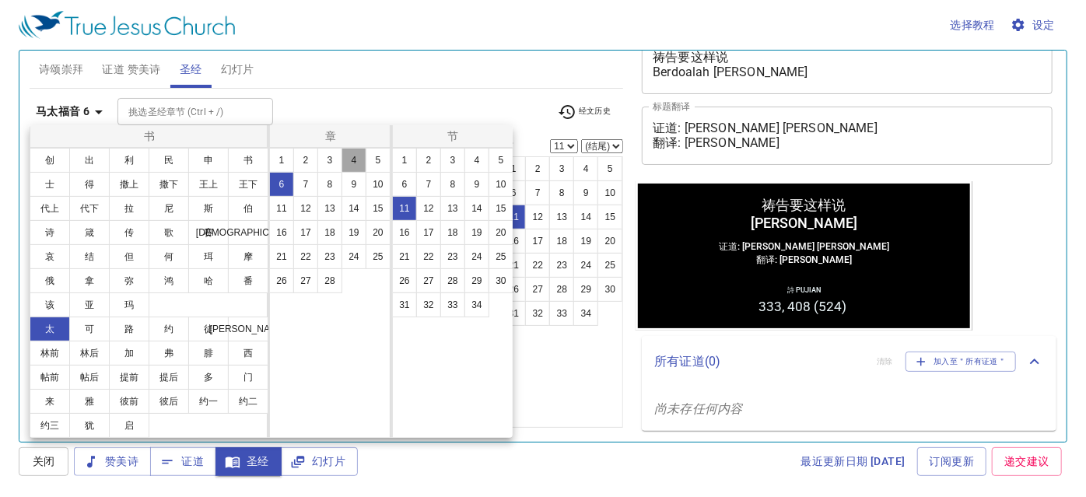
click at [346, 159] on button "4" at bounding box center [353, 160] width 25 height 25
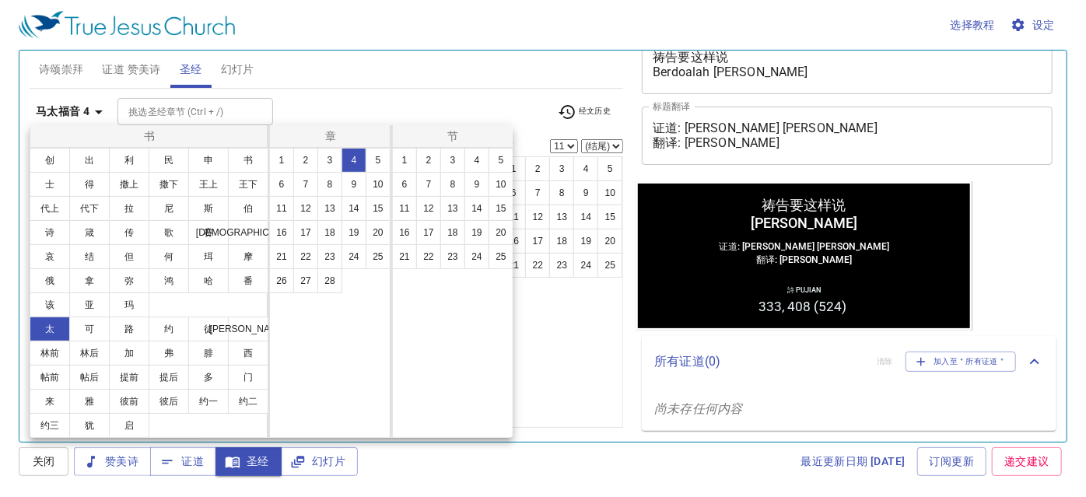
scroll to position [0, 0]
click at [474, 152] on button "4" at bounding box center [476, 160] width 25 height 25
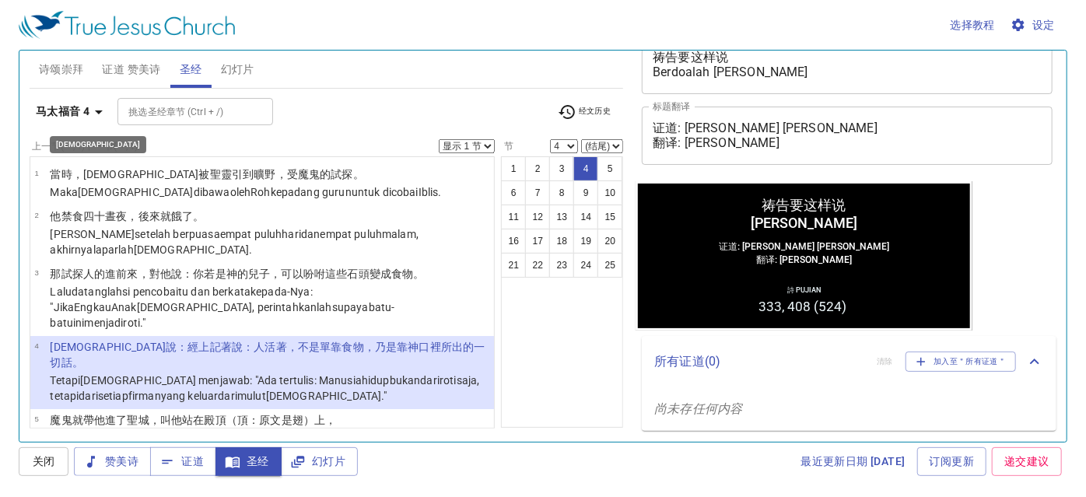
click at [67, 107] on b "马太福音 4" at bounding box center [63, 111] width 54 height 19
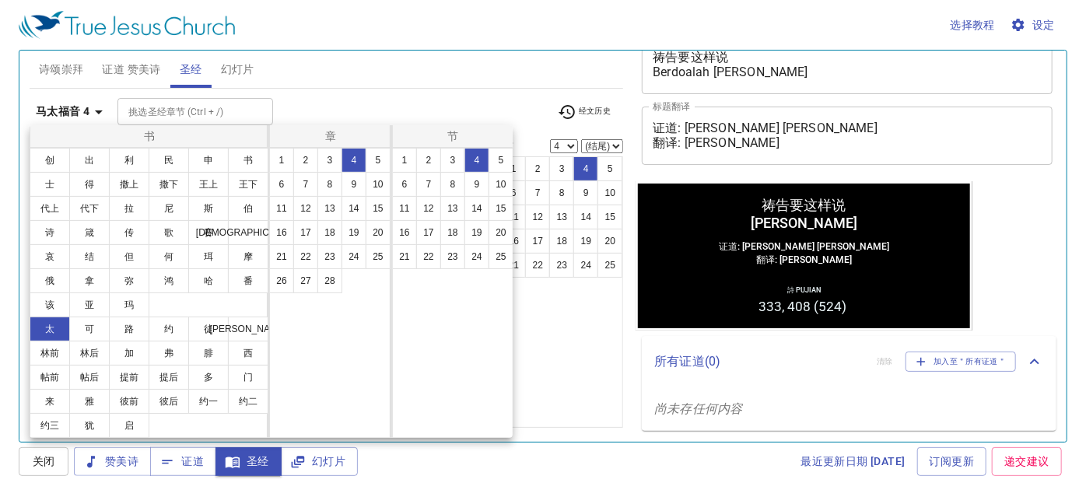
click at [89, 105] on div at bounding box center [543, 248] width 1086 height 497
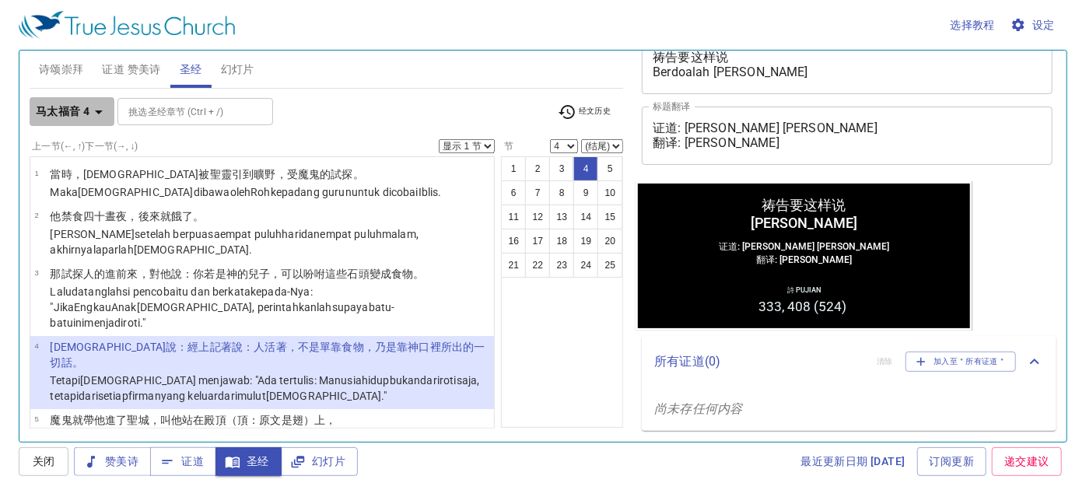
click at [89, 105] on icon "button" at bounding box center [98, 112] width 19 height 19
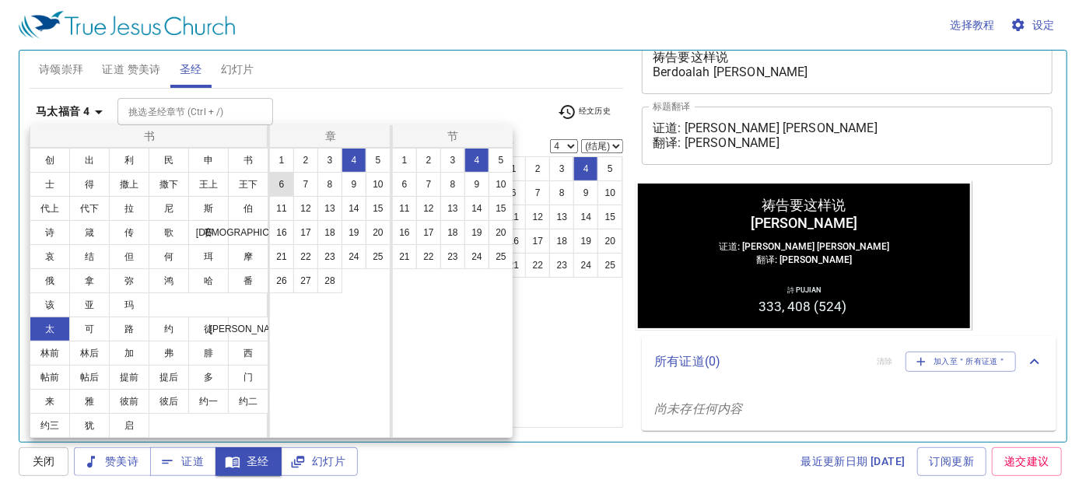
click at [282, 180] on button "6" at bounding box center [281, 184] width 25 height 25
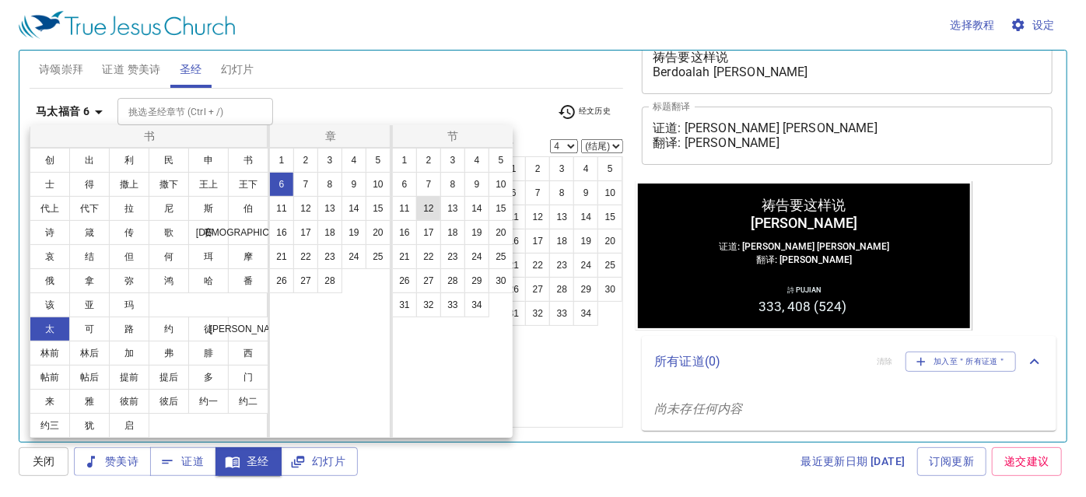
click at [430, 212] on button "12" at bounding box center [428, 208] width 25 height 25
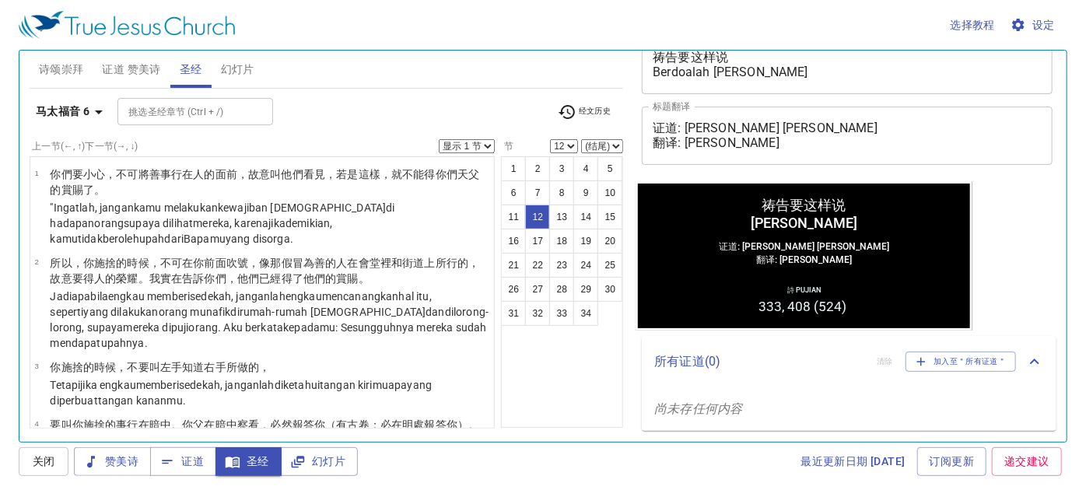
scroll to position [656, 0]
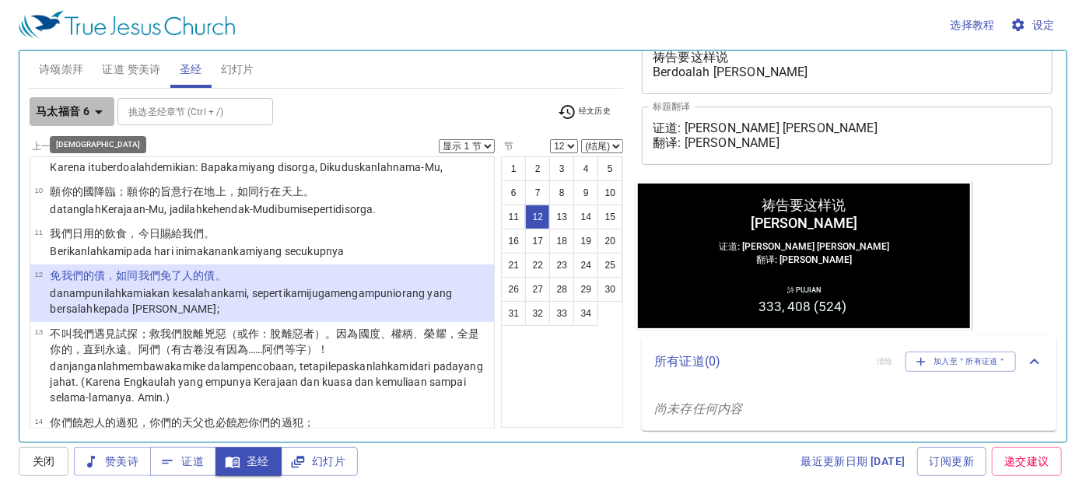
click at [101, 117] on icon "button" at bounding box center [98, 112] width 19 height 19
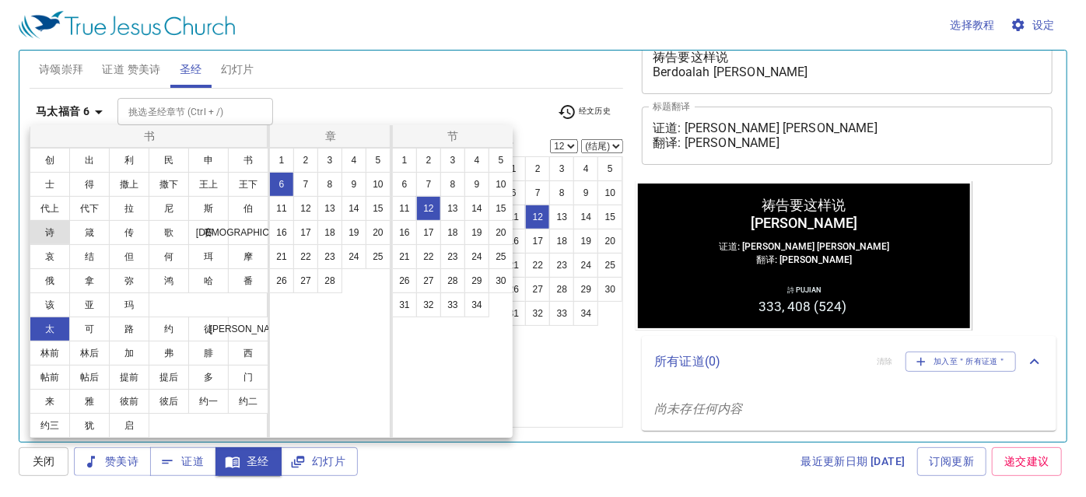
click at [58, 234] on button "诗" at bounding box center [50, 232] width 40 height 25
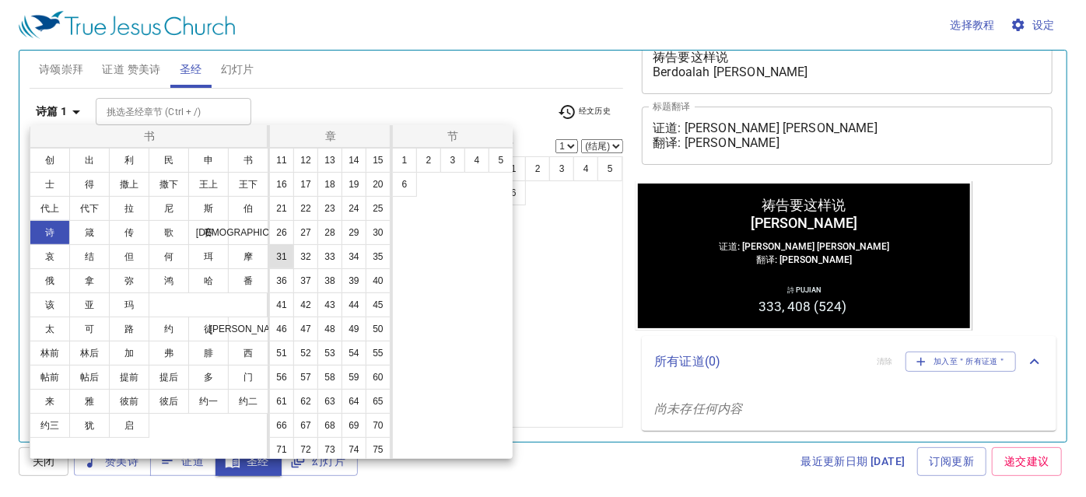
scroll to position [70, 0]
click at [294, 344] on button "51" at bounding box center [281, 331] width 25 height 25
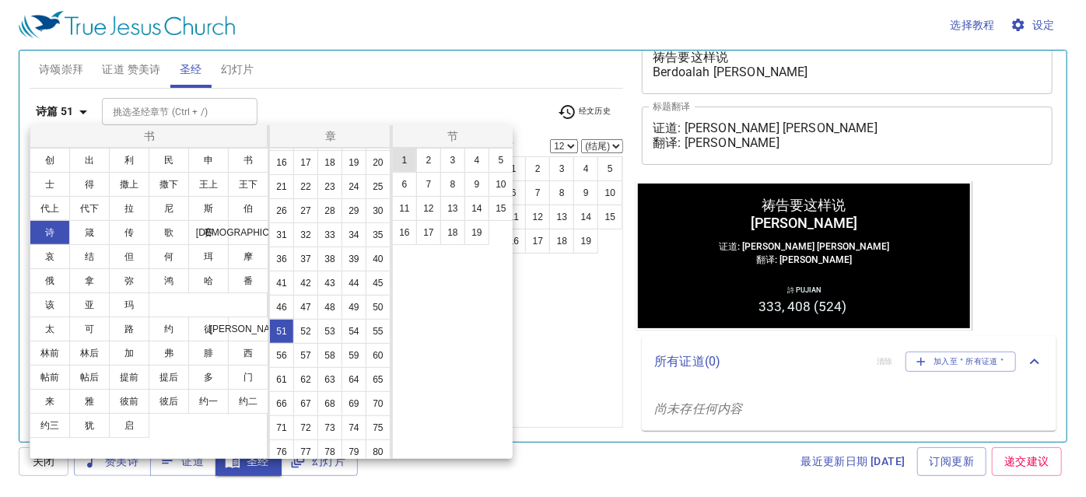
click at [411, 163] on button "1" at bounding box center [404, 160] width 25 height 25
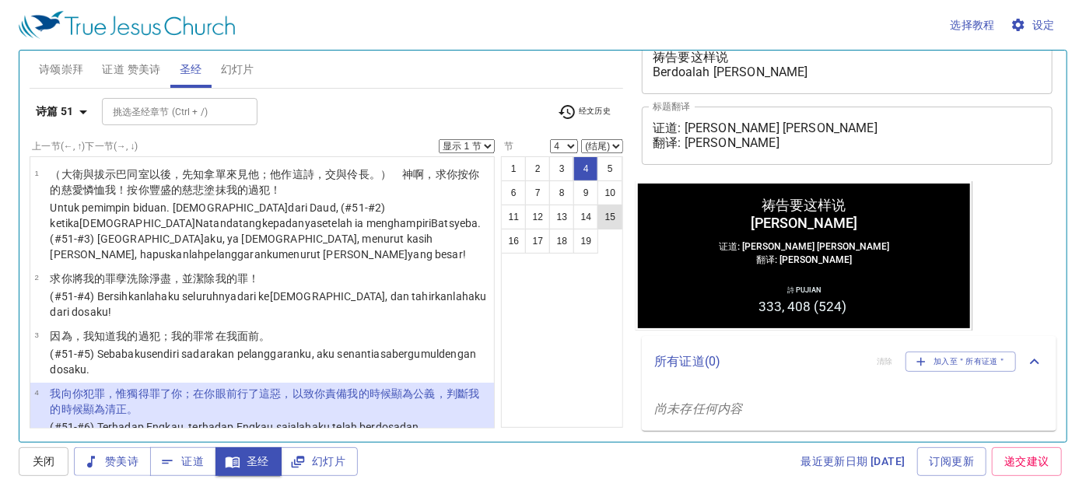
scroll to position [118, 0]
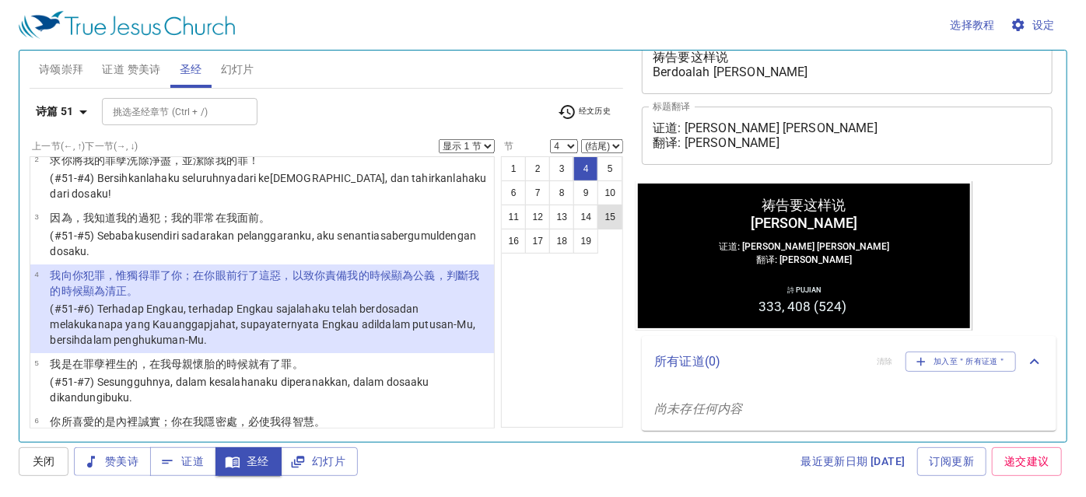
select select "5"
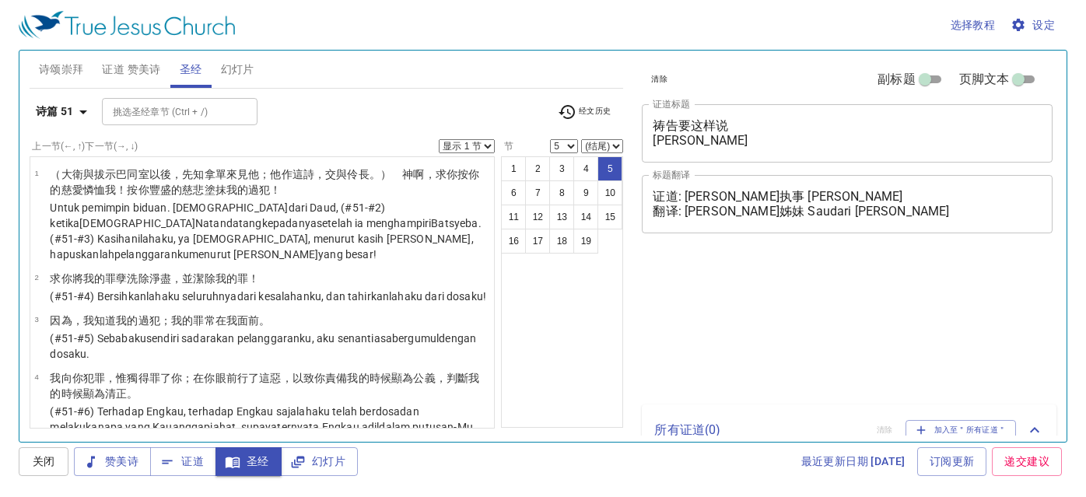
select select "5"
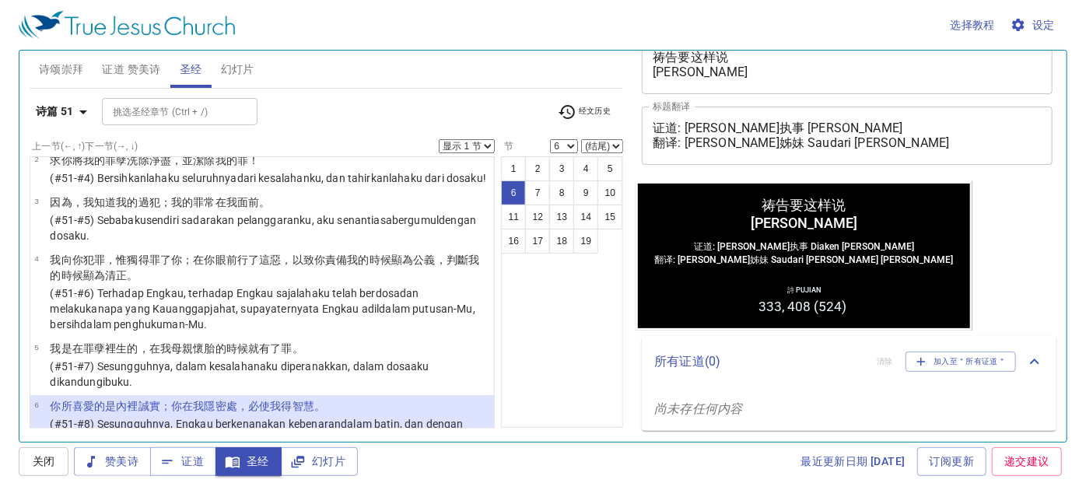
scroll to position [249, 0]
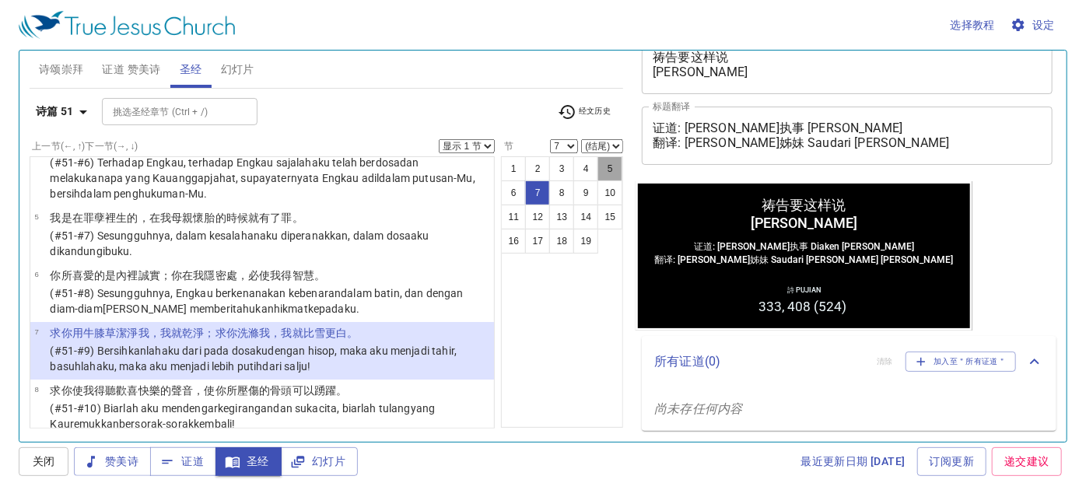
click at [613, 167] on button "5" at bounding box center [609, 168] width 25 height 25
select select "5"
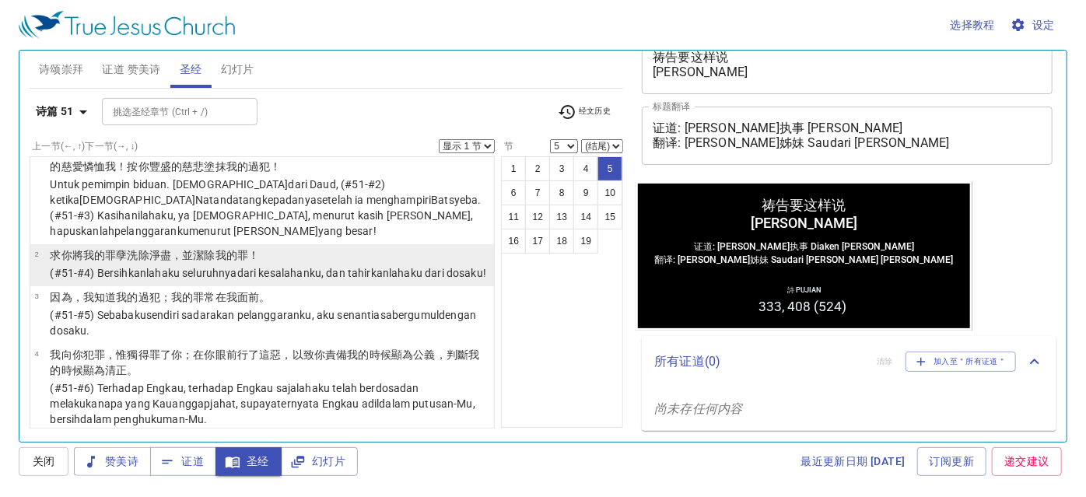
scroll to position [0, 0]
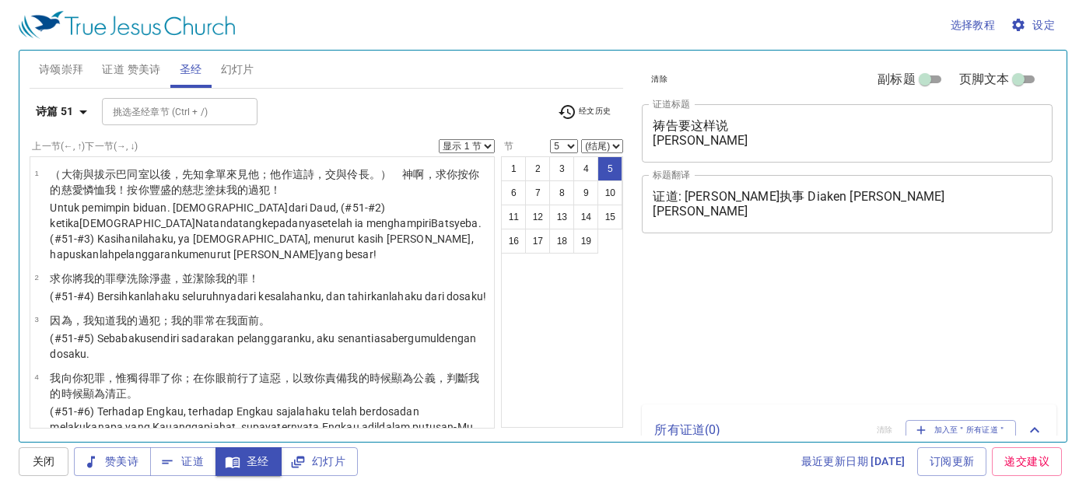
select select "5"
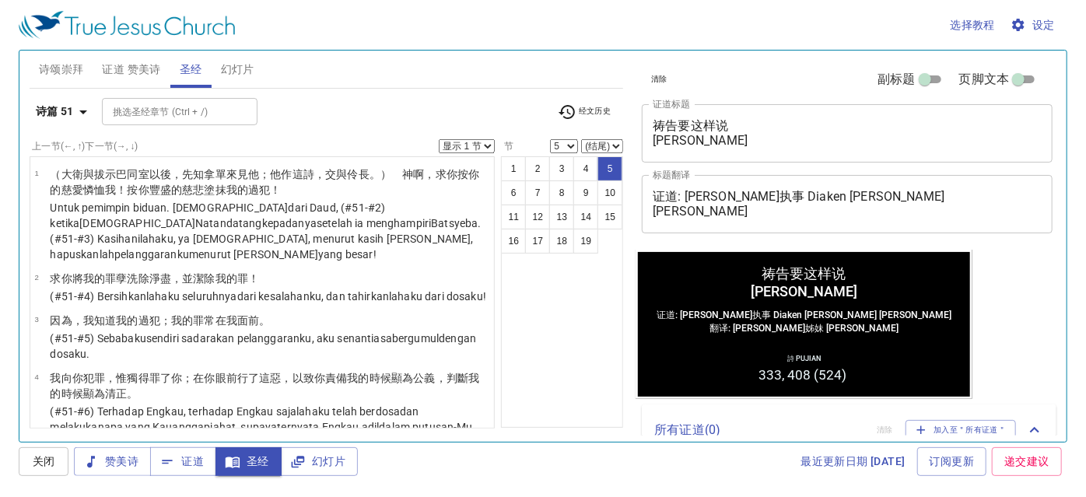
scroll to position [68, 0]
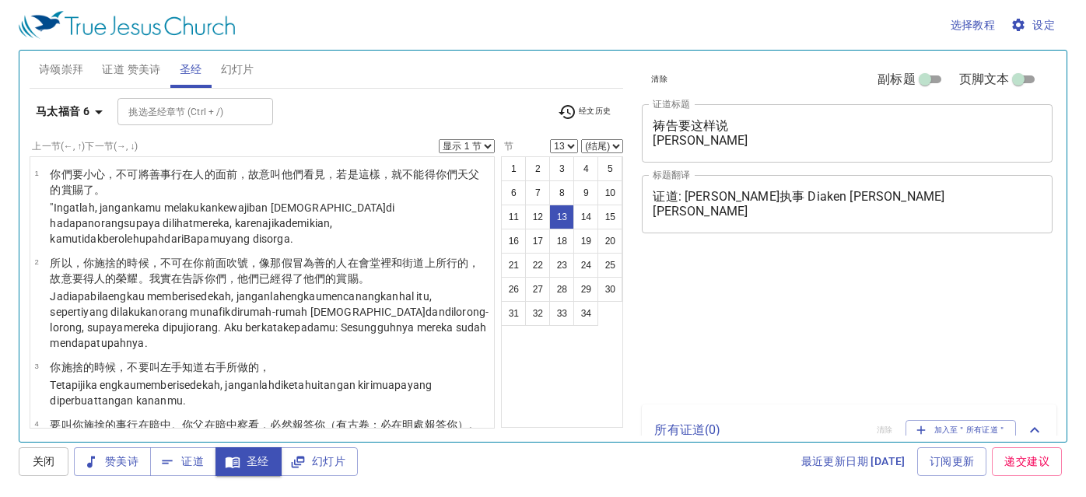
select select "13"
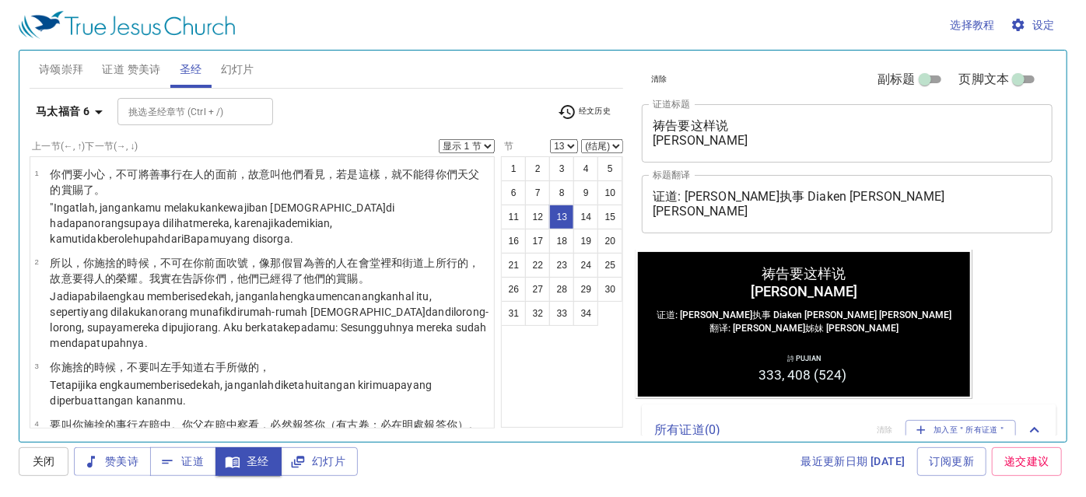
scroll to position [68, 0]
